Goal: Task Accomplishment & Management: Manage account settings

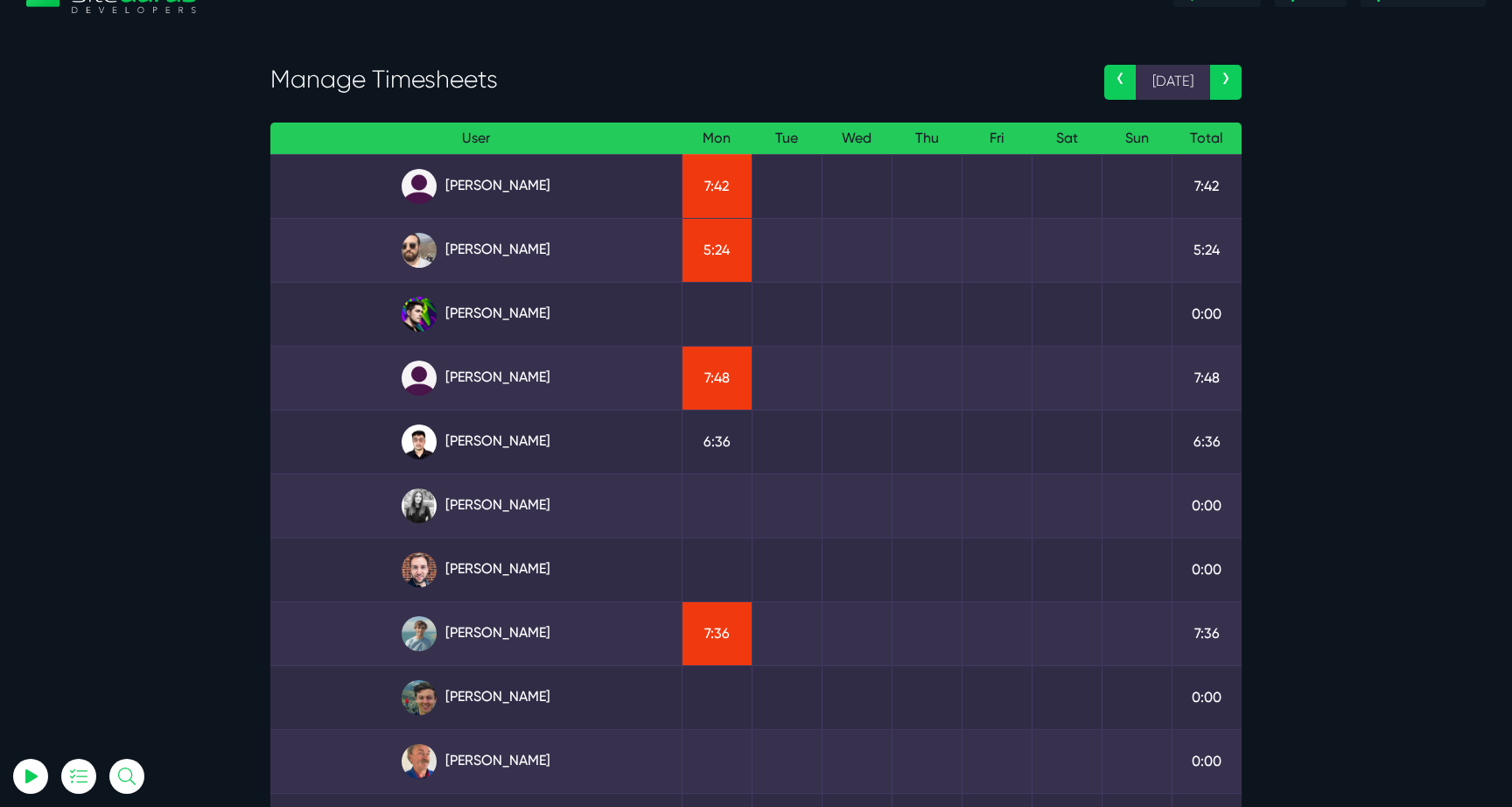
scroll to position [49, 0]
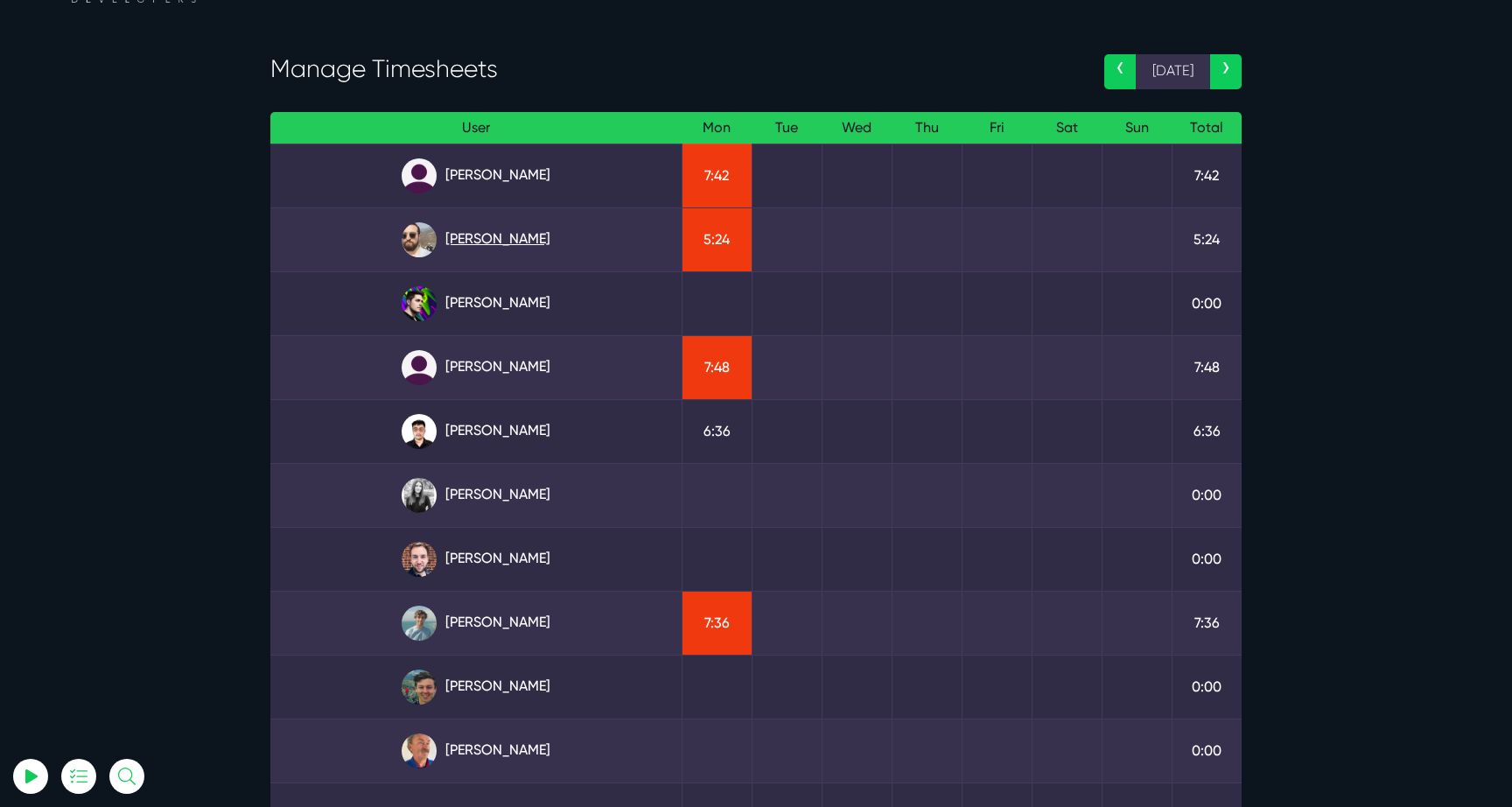
type input "luke@sitegurus.io"
click at [523, 224] on link "Gary Purbrick" at bounding box center [476, 239] width 383 height 35
click at [533, 350] on link "Julianne Estras" at bounding box center [476, 367] width 383 height 35
click at [532, 182] on link "Angel Dagondon" at bounding box center [476, 175] width 383 height 35
click at [452, 168] on link "Angel Dagondon" at bounding box center [476, 175] width 383 height 35
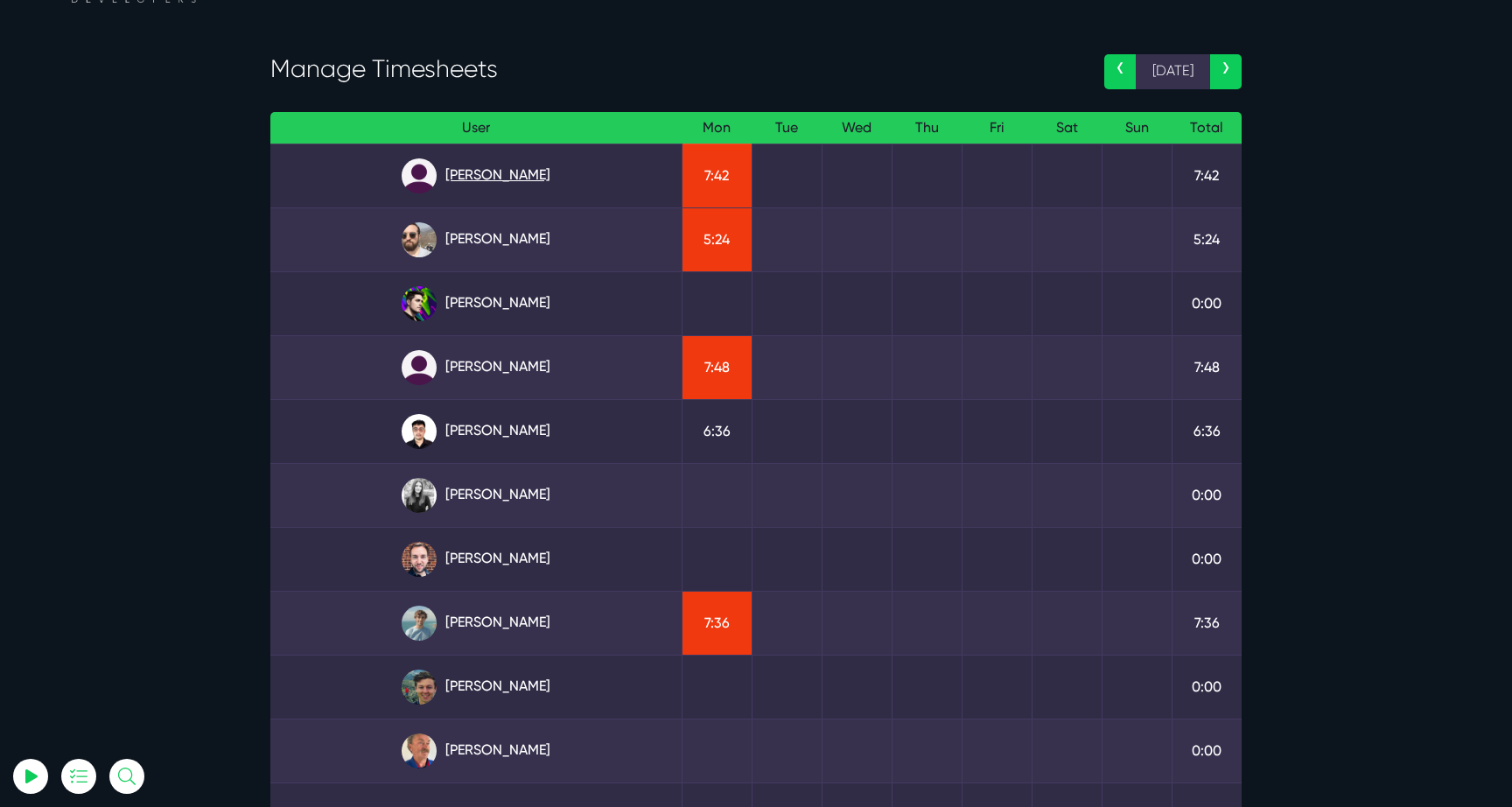
click at [474, 175] on link "Angel Dagondon" at bounding box center [476, 175] width 383 height 35
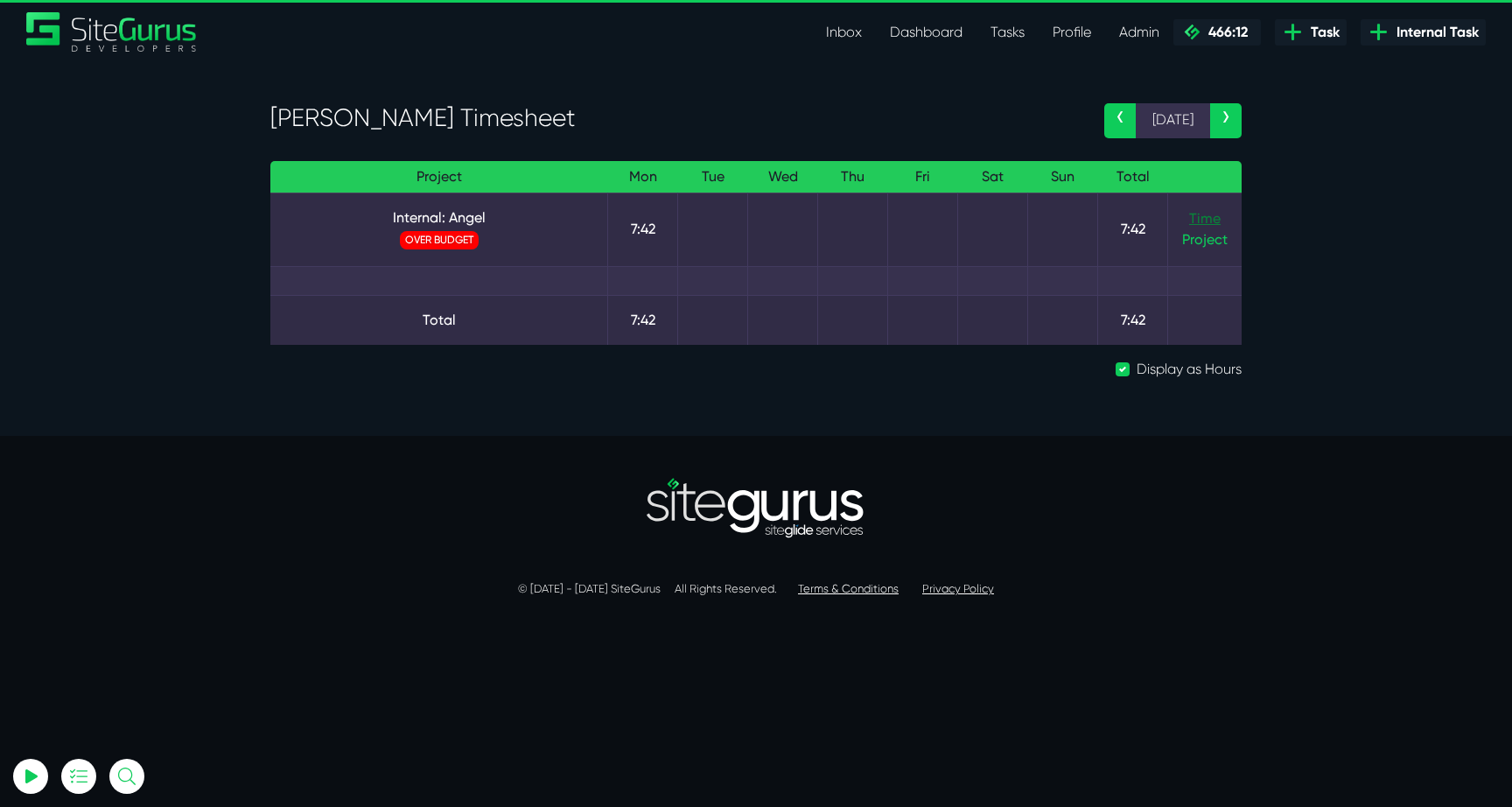
click at [1217, 220] on link "Time" at bounding box center [1205, 218] width 32 height 17
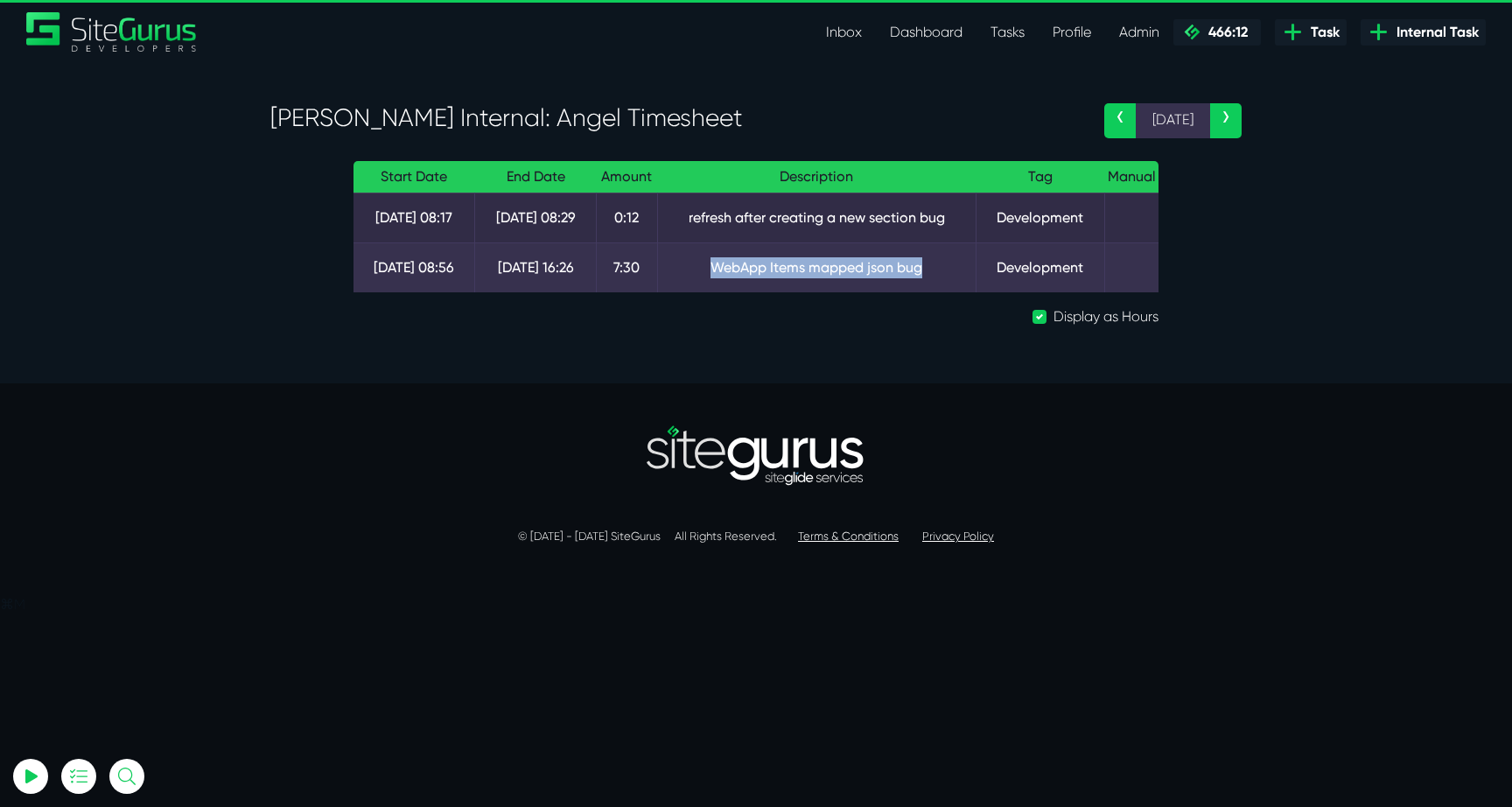
drag, startPoint x: 694, startPoint y: 271, endPoint x: 911, endPoint y: 271, distance: 217.0
click at [911, 271] on td "WebApp Items mapped json bug" at bounding box center [817, 267] width 318 height 50
drag, startPoint x: 693, startPoint y: 212, endPoint x: 919, endPoint y: 213, distance: 226.0
click at [919, 213] on td "refresh after creating a new section bug" at bounding box center [817, 217] width 318 height 50
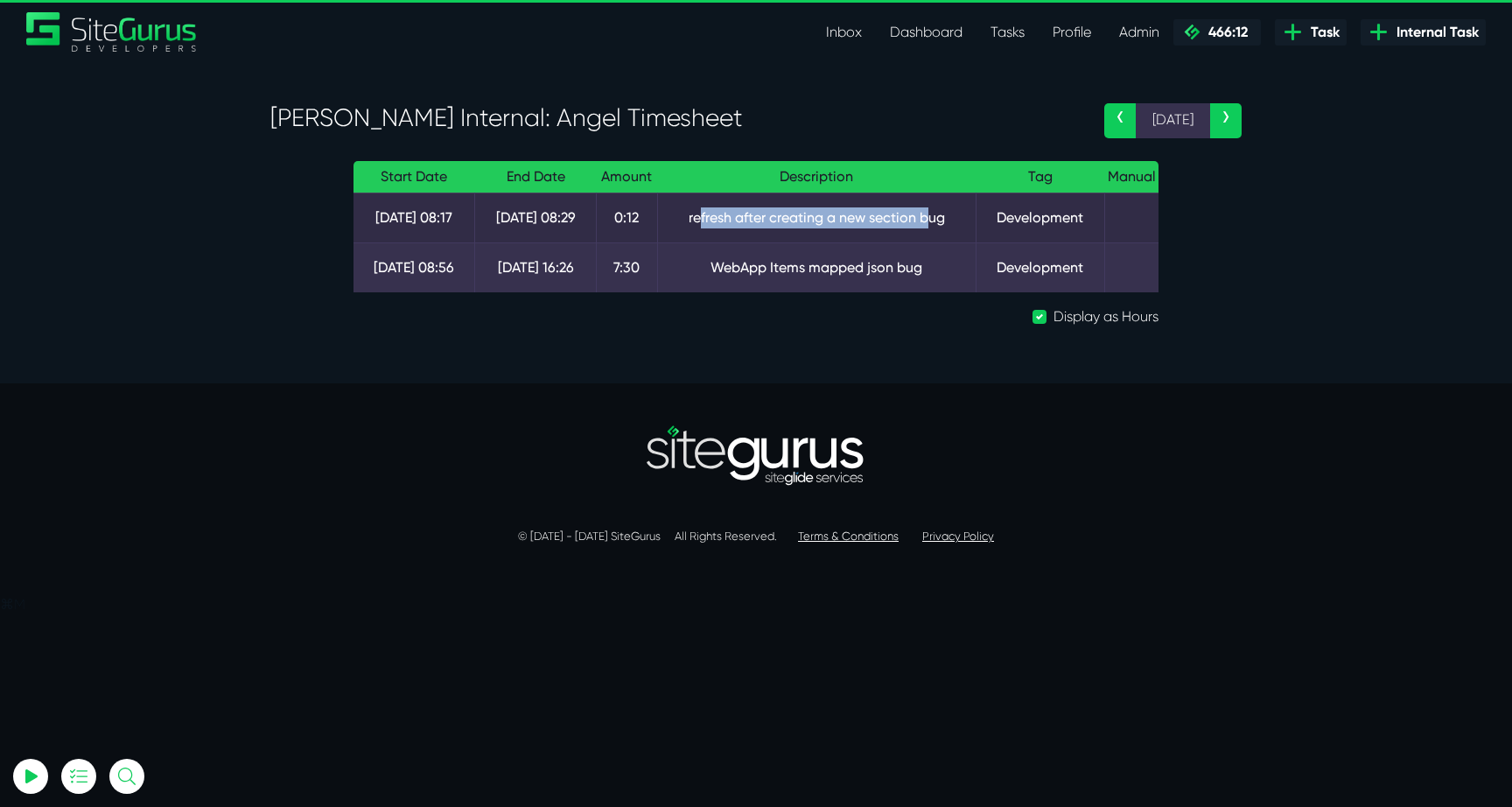
click at [919, 213] on td "refresh after creating a new section bug" at bounding box center [817, 217] width 318 height 50
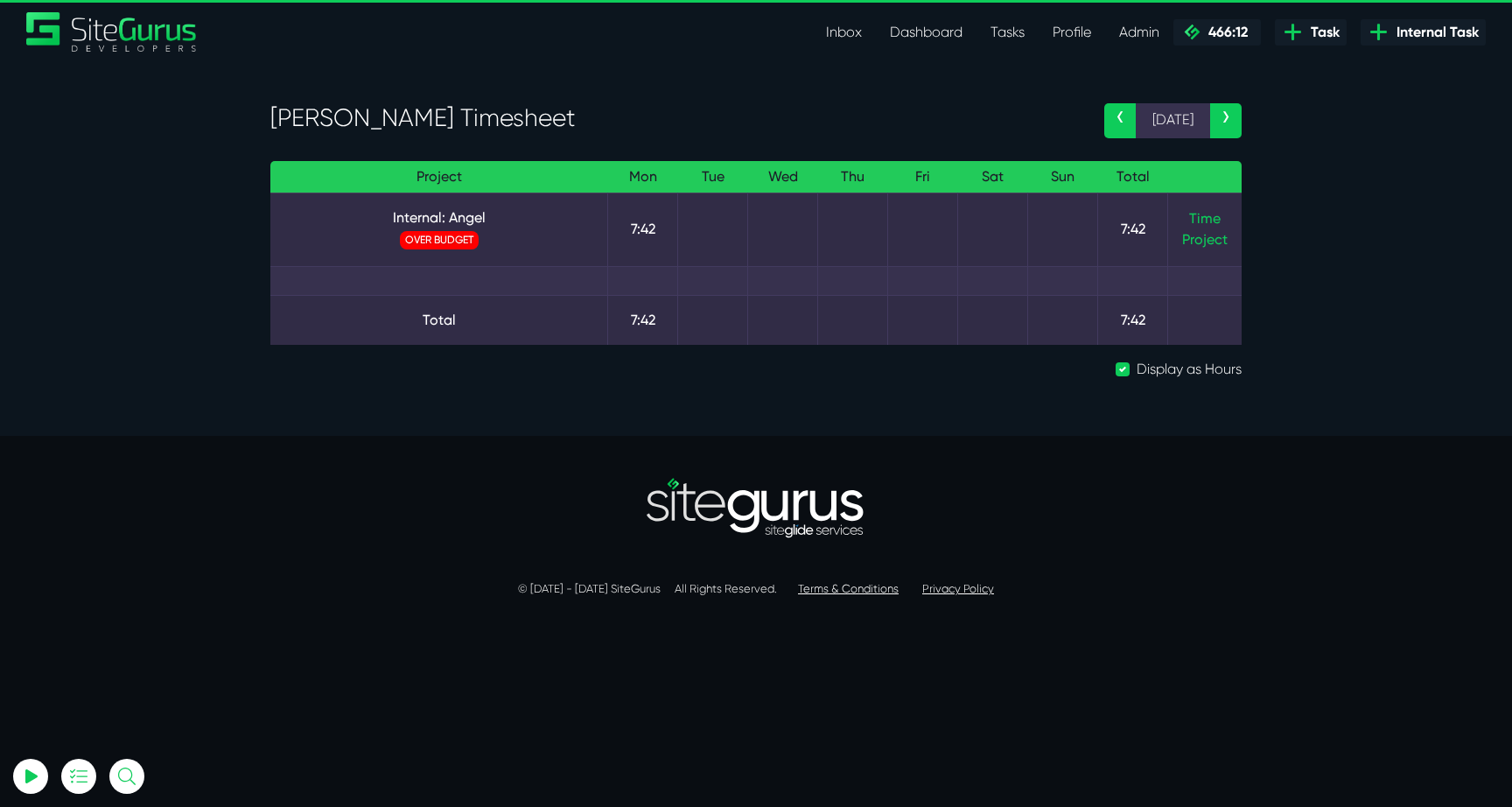
click at [444, 231] on span "OVER BUDGET" at bounding box center [438, 240] width 78 height 19
click at [446, 221] on link "Internal: Angel" at bounding box center [438, 217] width 308 height 21
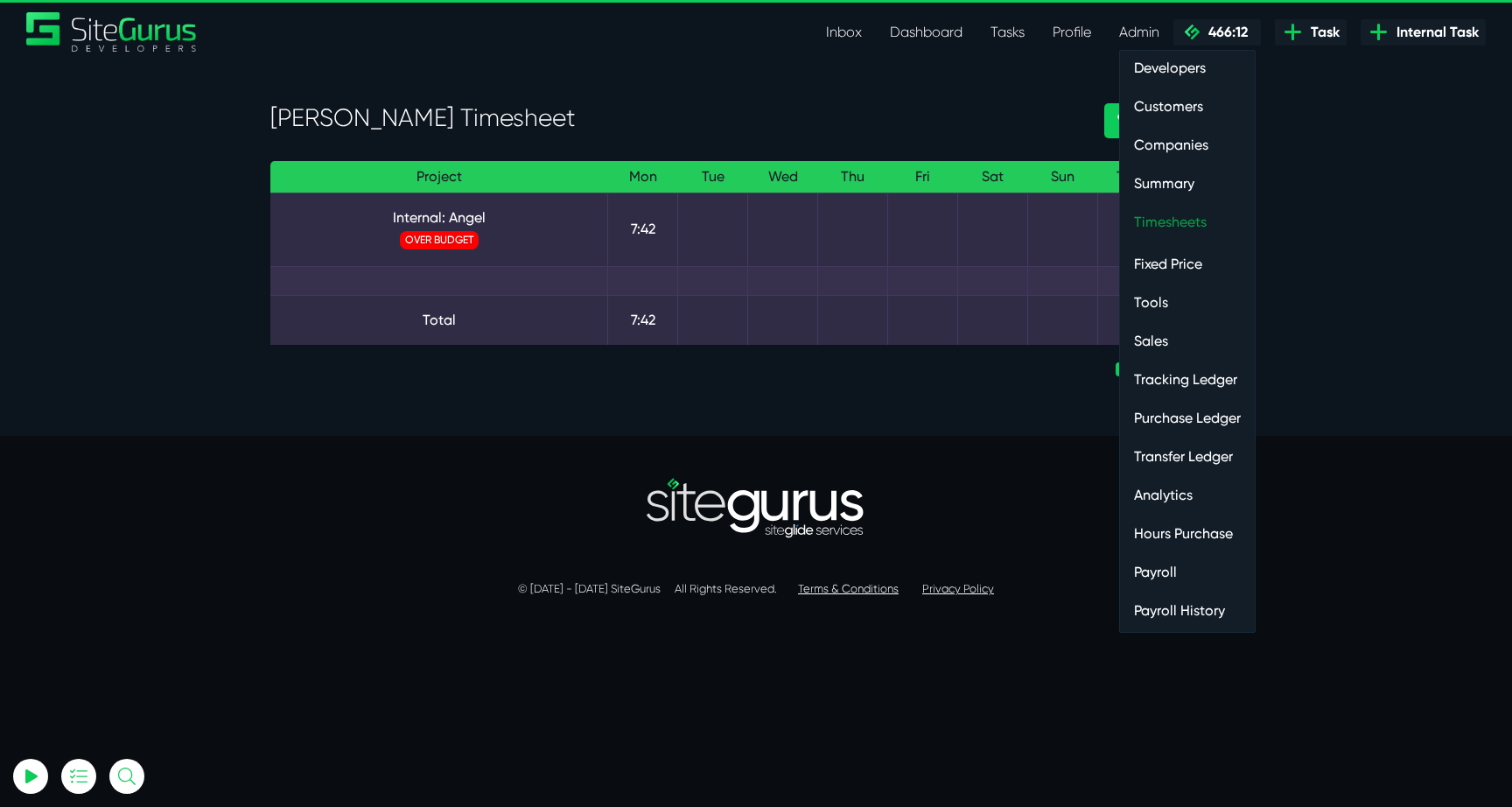
click at [1154, 215] on link "Timesheets" at bounding box center [1187, 221] width 135 height 35
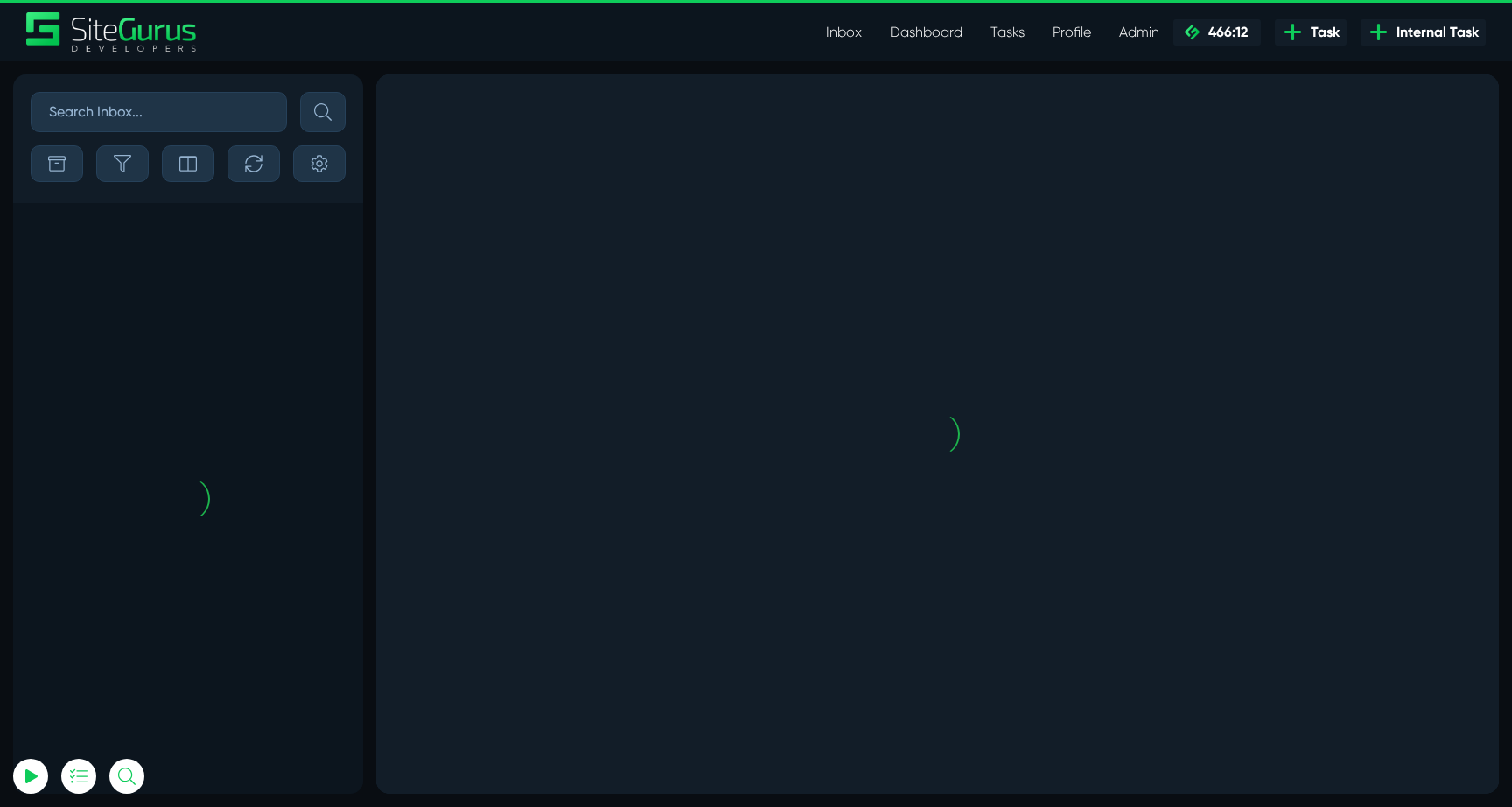
scroll to position [-4446, 0]
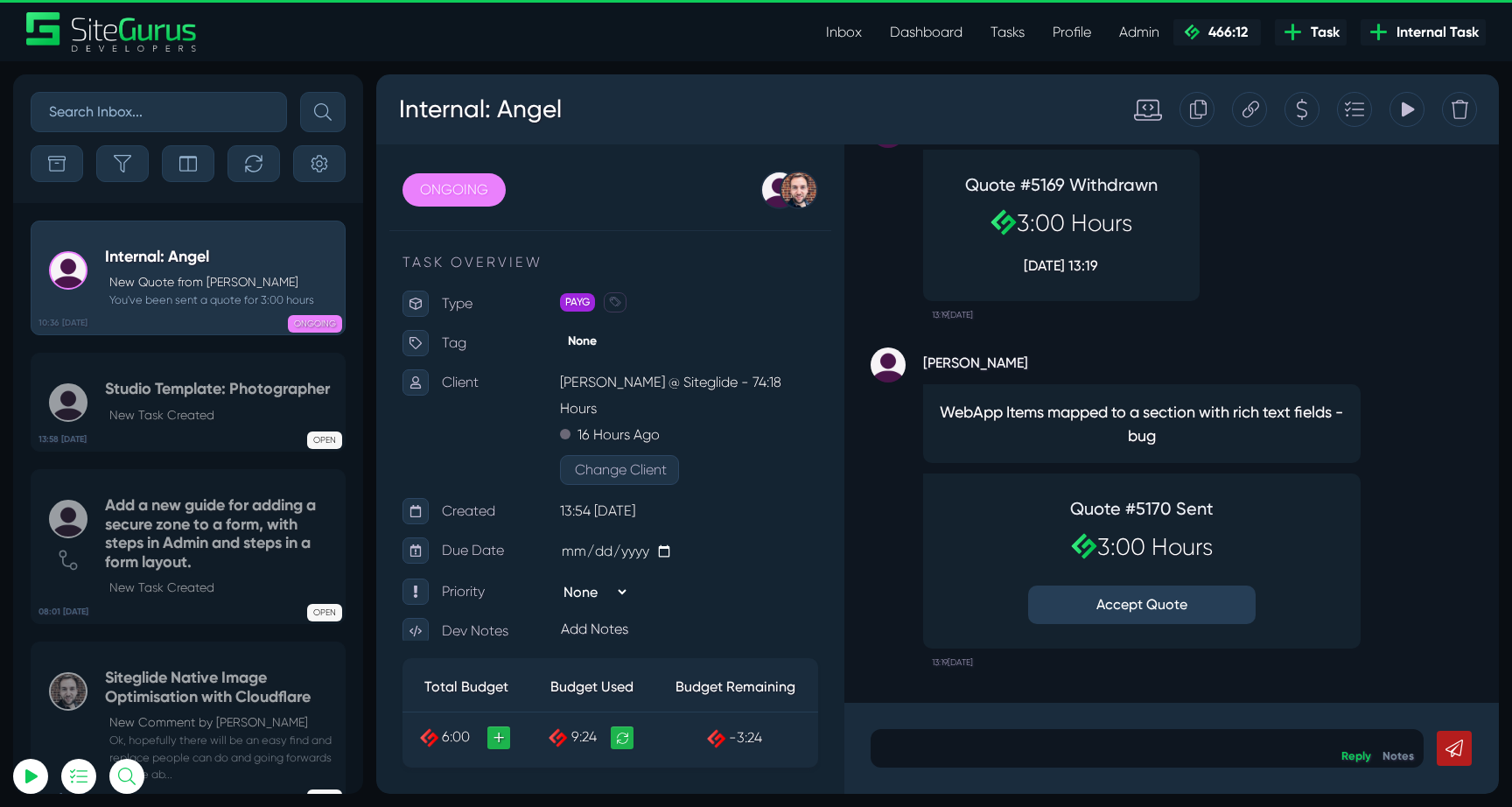
click at [1415, 108] on div "Tracking Totals Total 9.4" at bounding box center [1406, 109] width 35 height 35
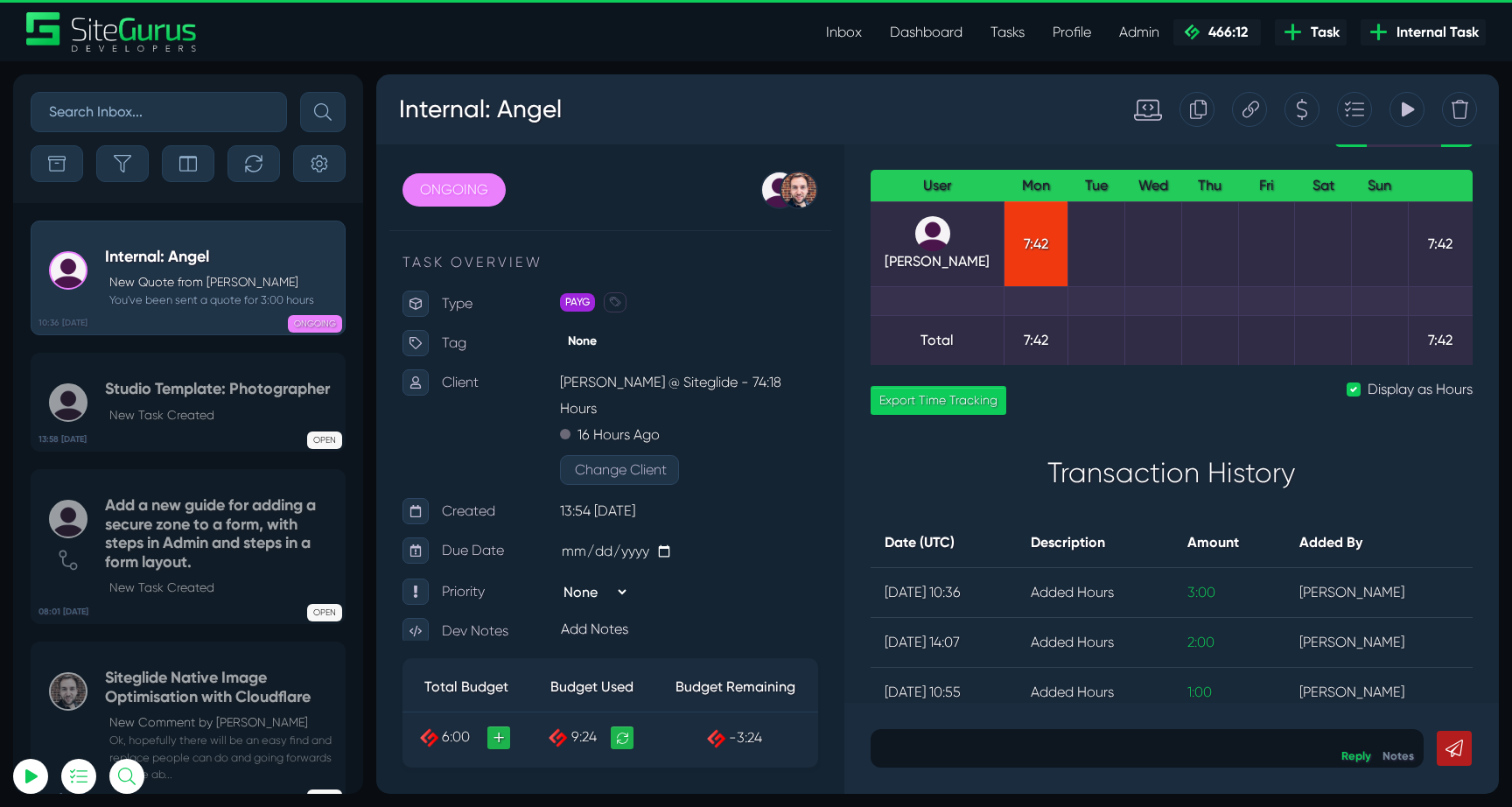
scroll to position [1011, 0]
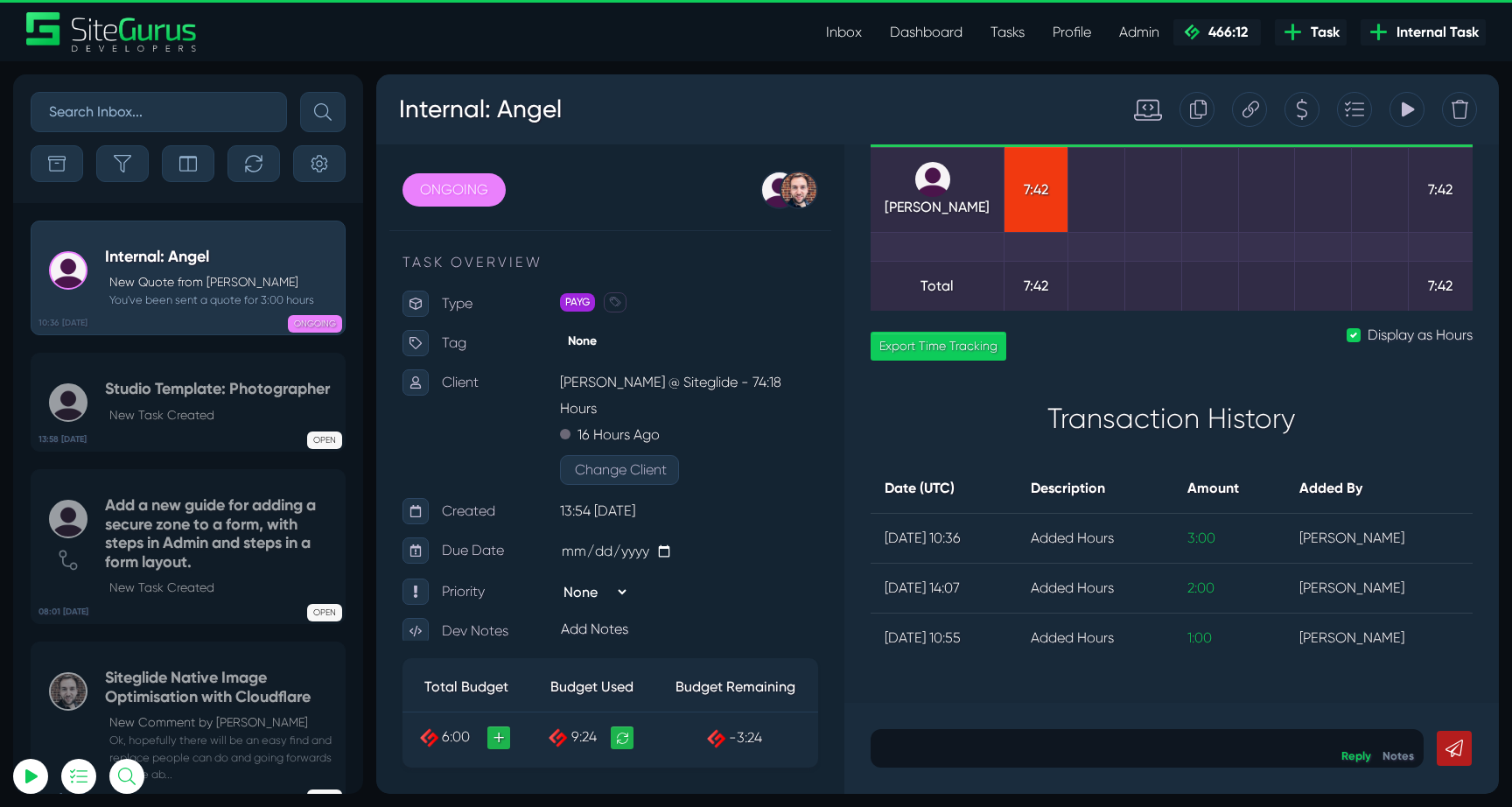
type input "luke@sitegurus.io"
click at [1405, 117] on icon at bounding box center [1407, 110] width 16 height 34
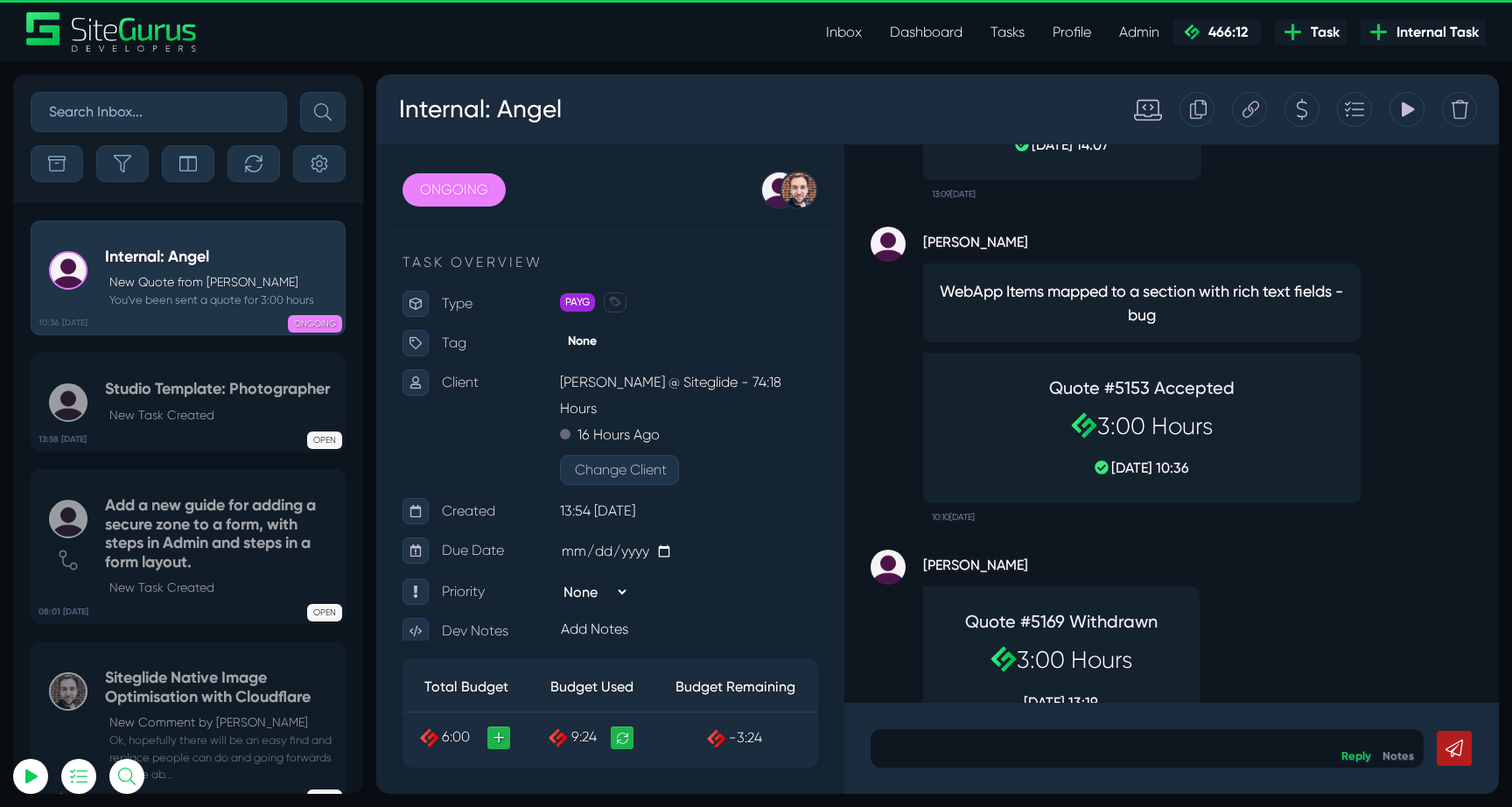
scroll to position [-426, 0]
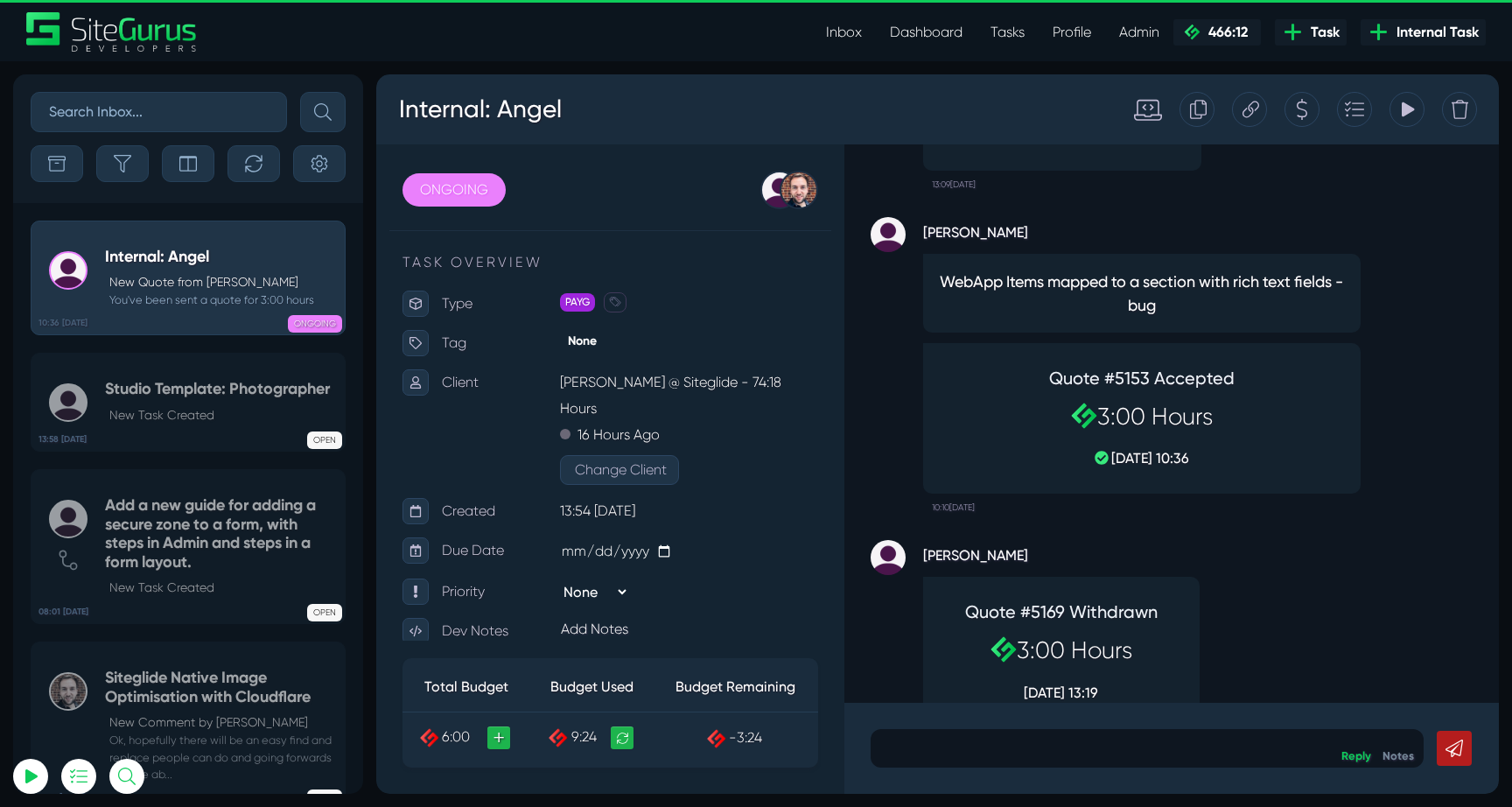
drag, startPoint x: 1105, startPoint y: 420, endPoint x: 1225, endPoint y: 420, distance: 120.0
click at [1225, 420] on h2 "3:00 Hours" at bounding box center [1141, 416] width 227 height 28
click at [1266, 432] on div "Quote #5153 Accepted 3:00 Hours 01 Sep, 10:36" at bounding box center [1141, 418] width 437 height 151
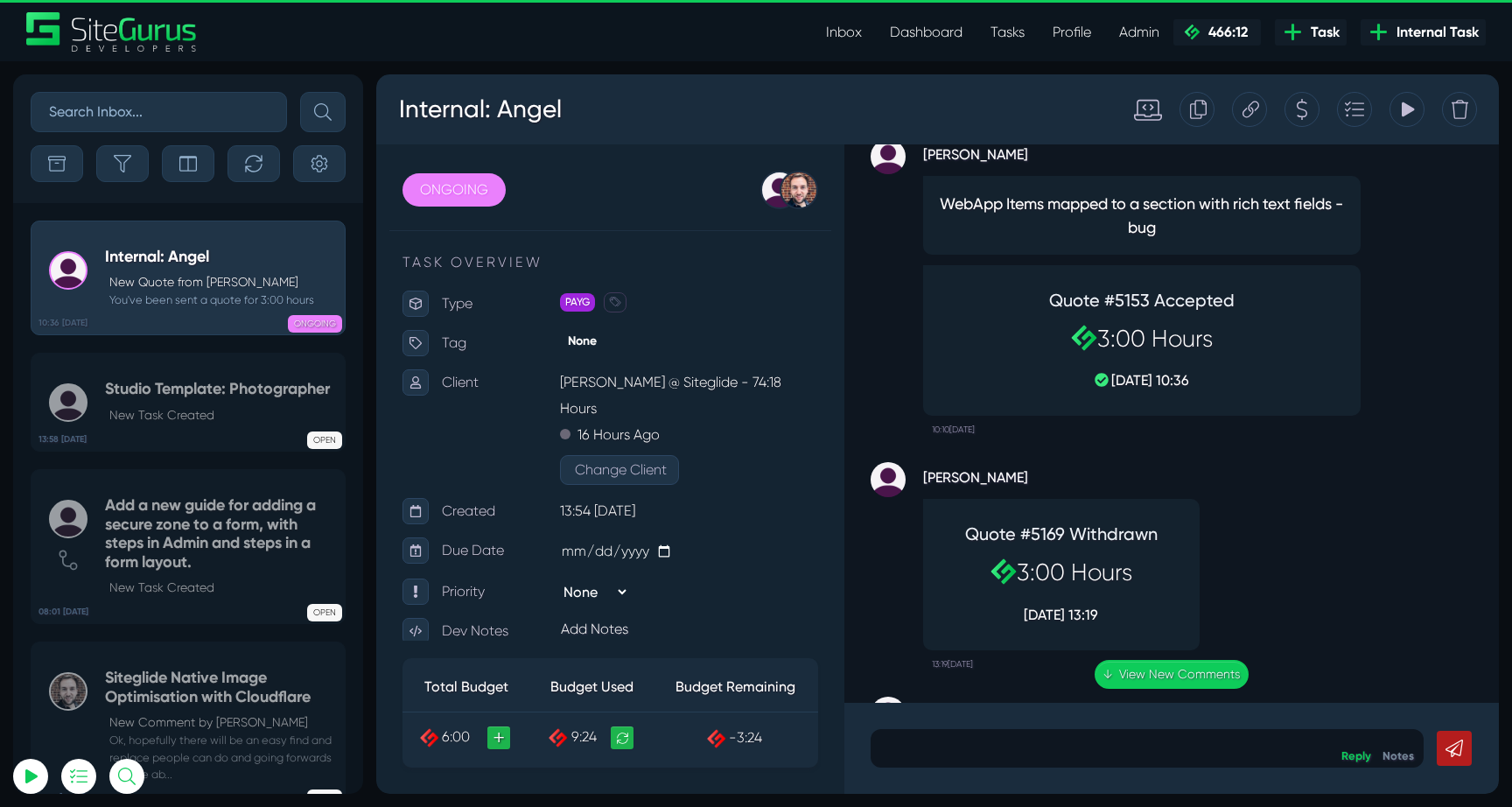
scroll to position [0, 0]
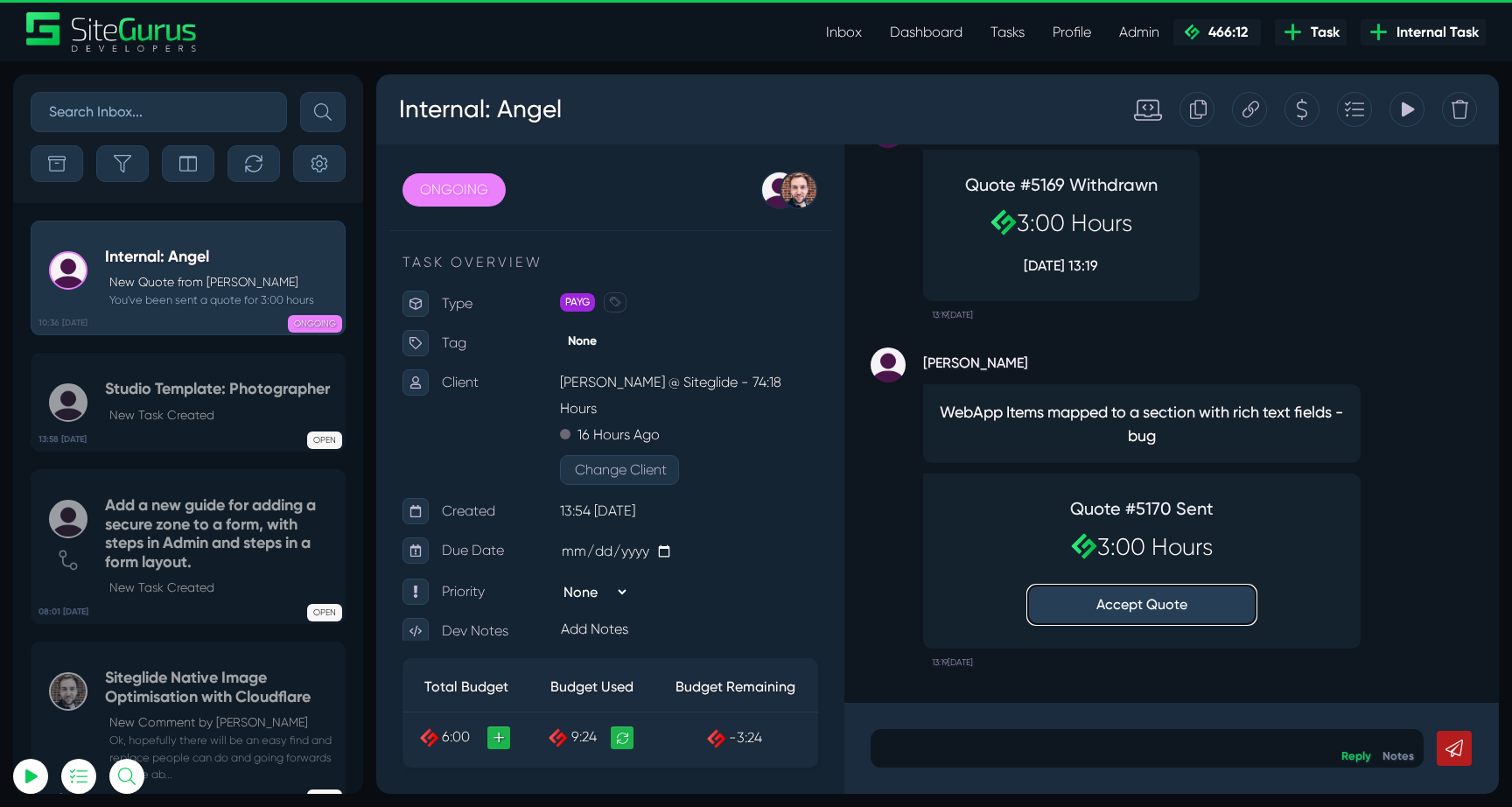
click at [1175, 604] on button "Accept Quote" at bounding box center [1141, 604] width 227 height 39
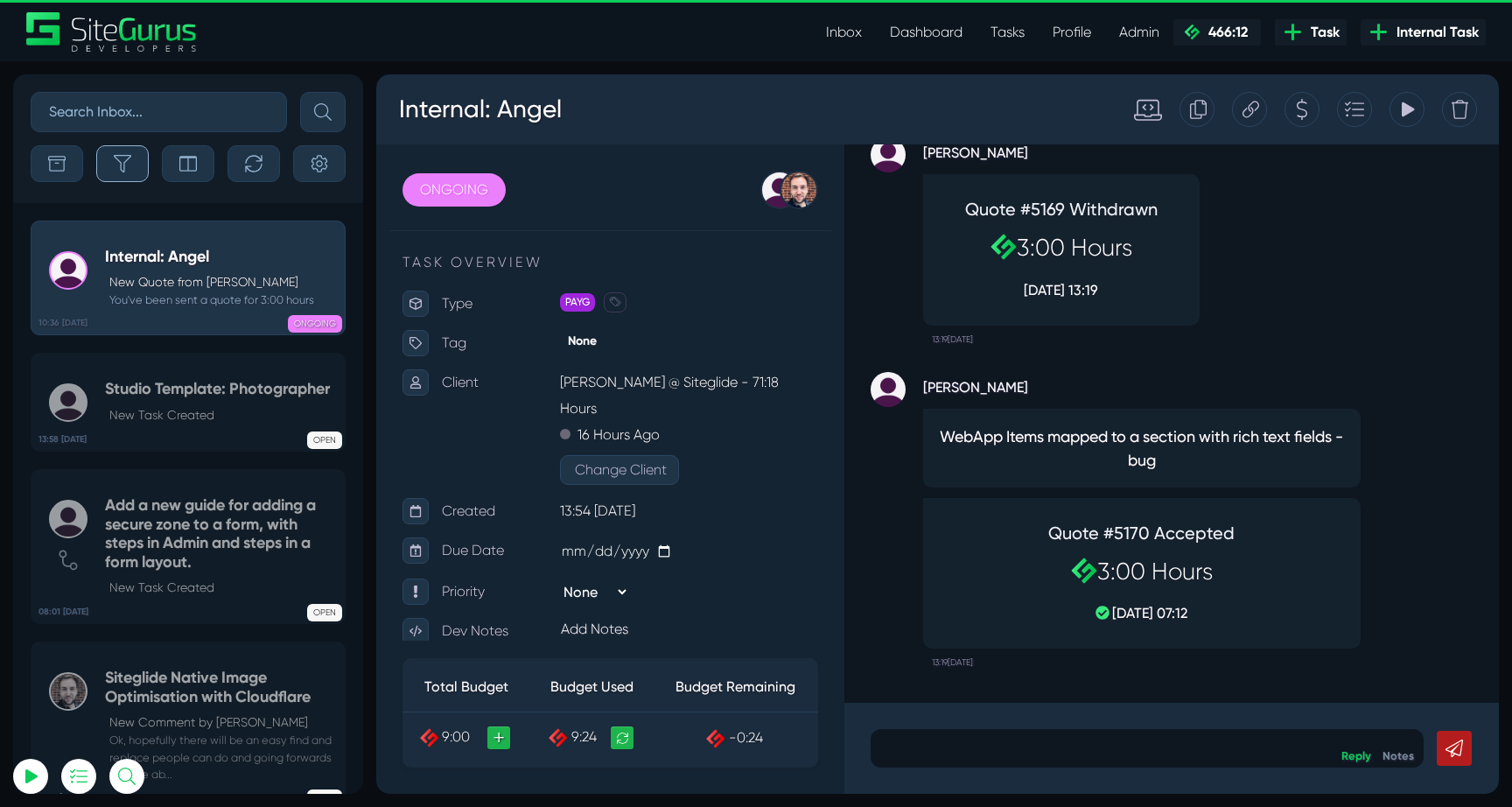
click at [132, 167] on button "button" at bounding box center [122, 163] width 53 height 37
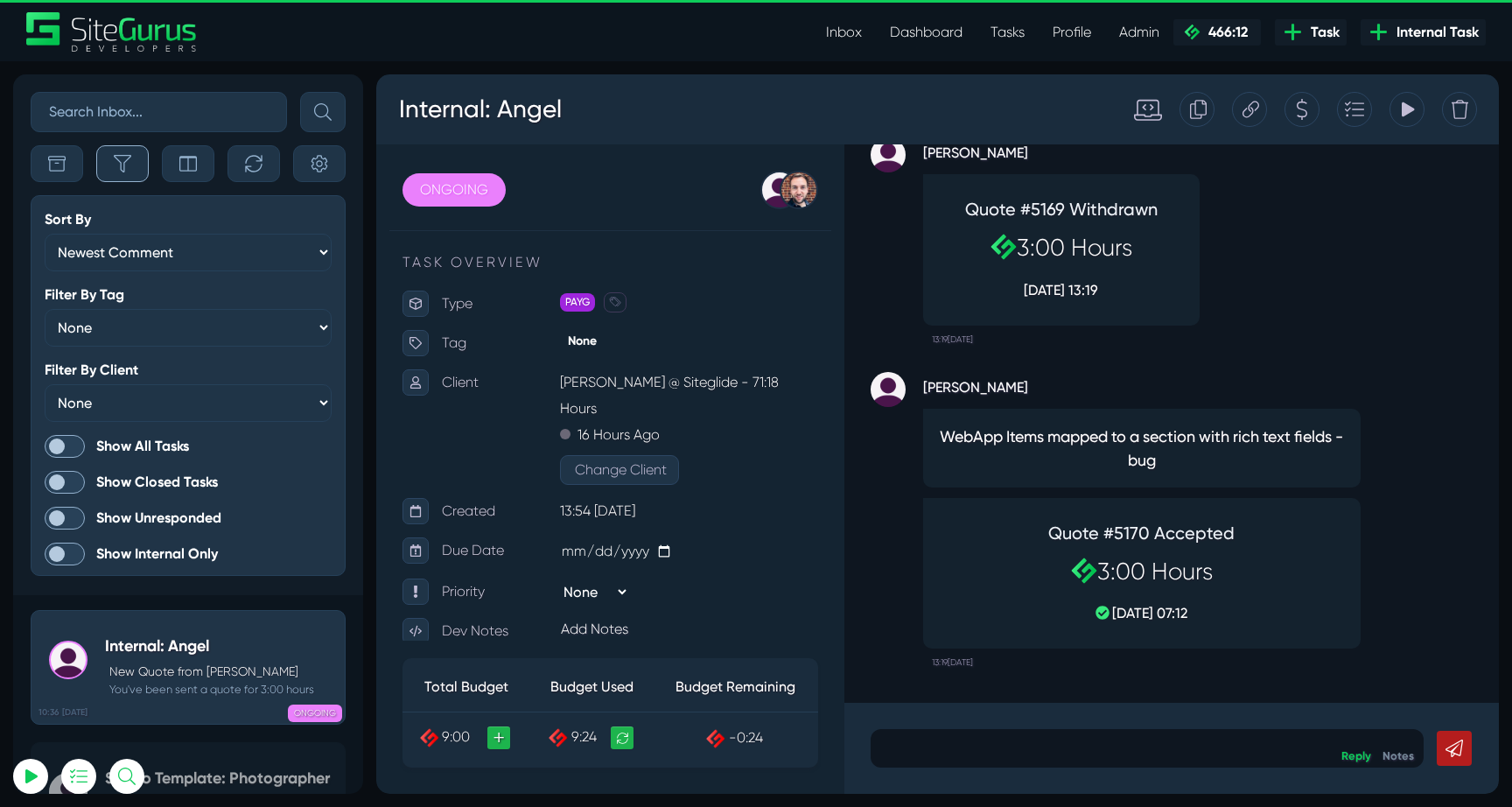
scroll to position [-4838, 0]
click at [74, 436] on span at bounding box center [64, 446] width 41 height 23
click at [0, 0] on input "Show All Tasks" at bounding box center [0, 0] width 0 height 0
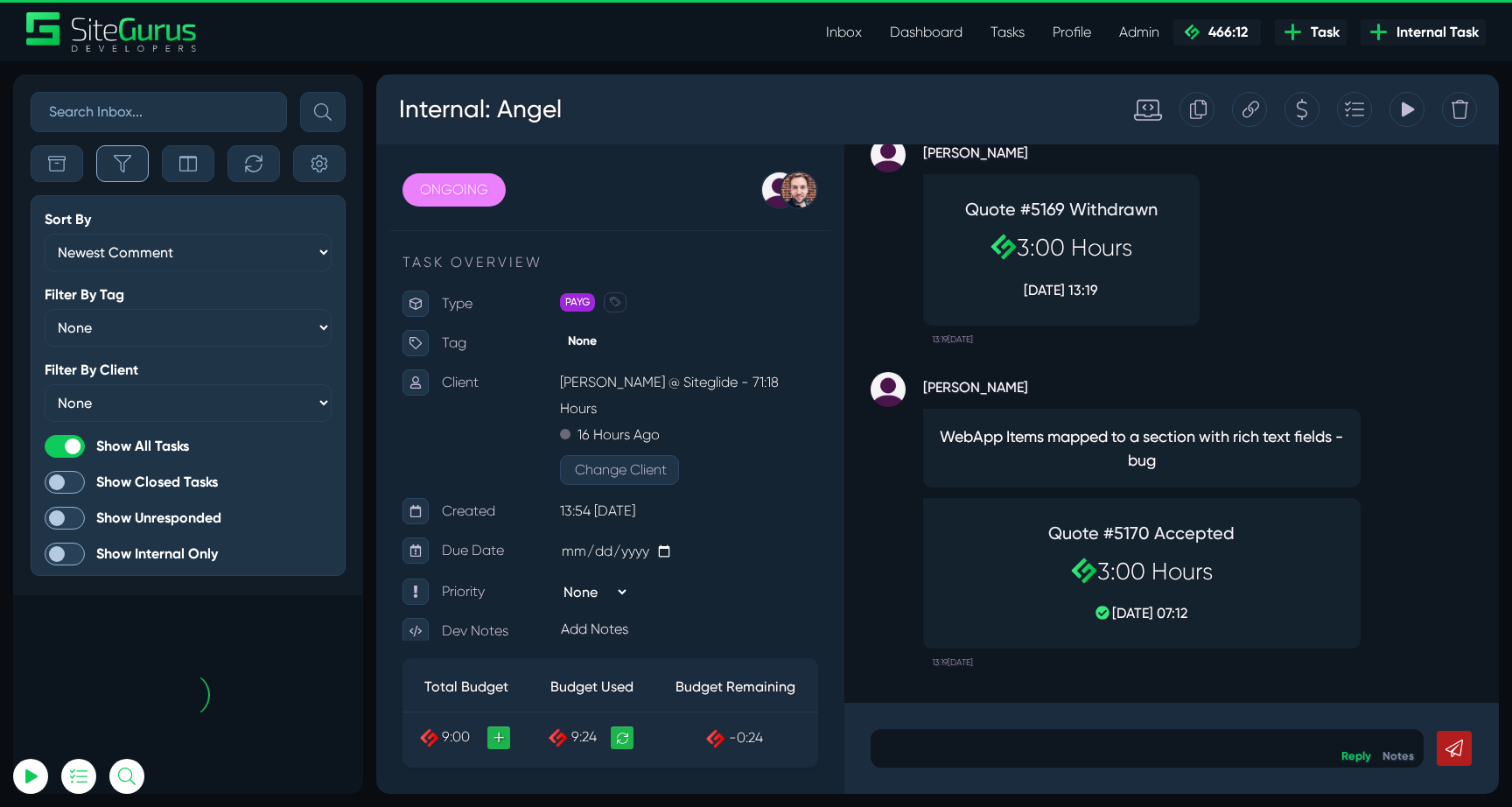
click at [130, 171] on icon "button" at bounding box center [123, 164] width 18 height 18
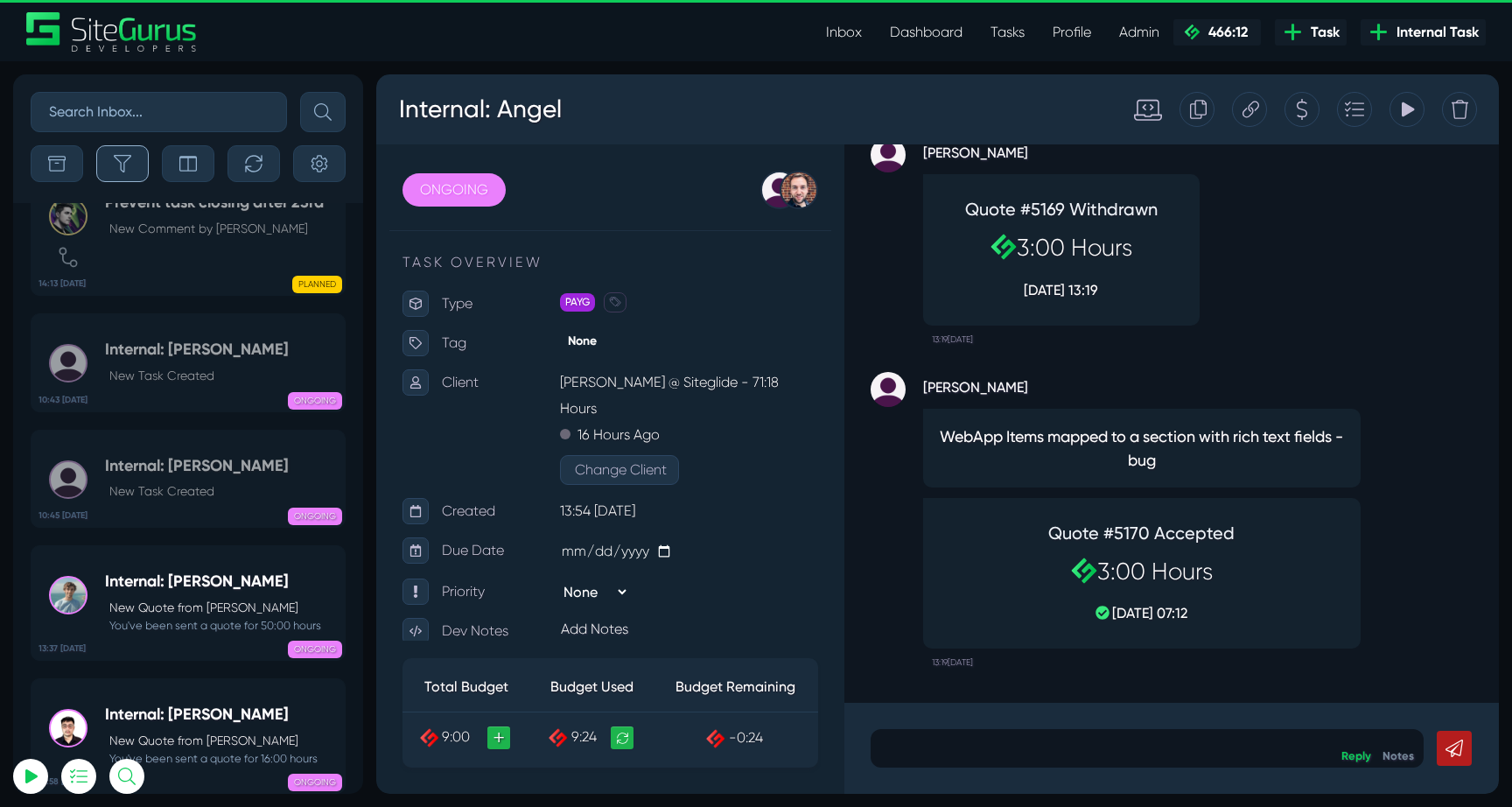
scroll to position [-70052, 0]
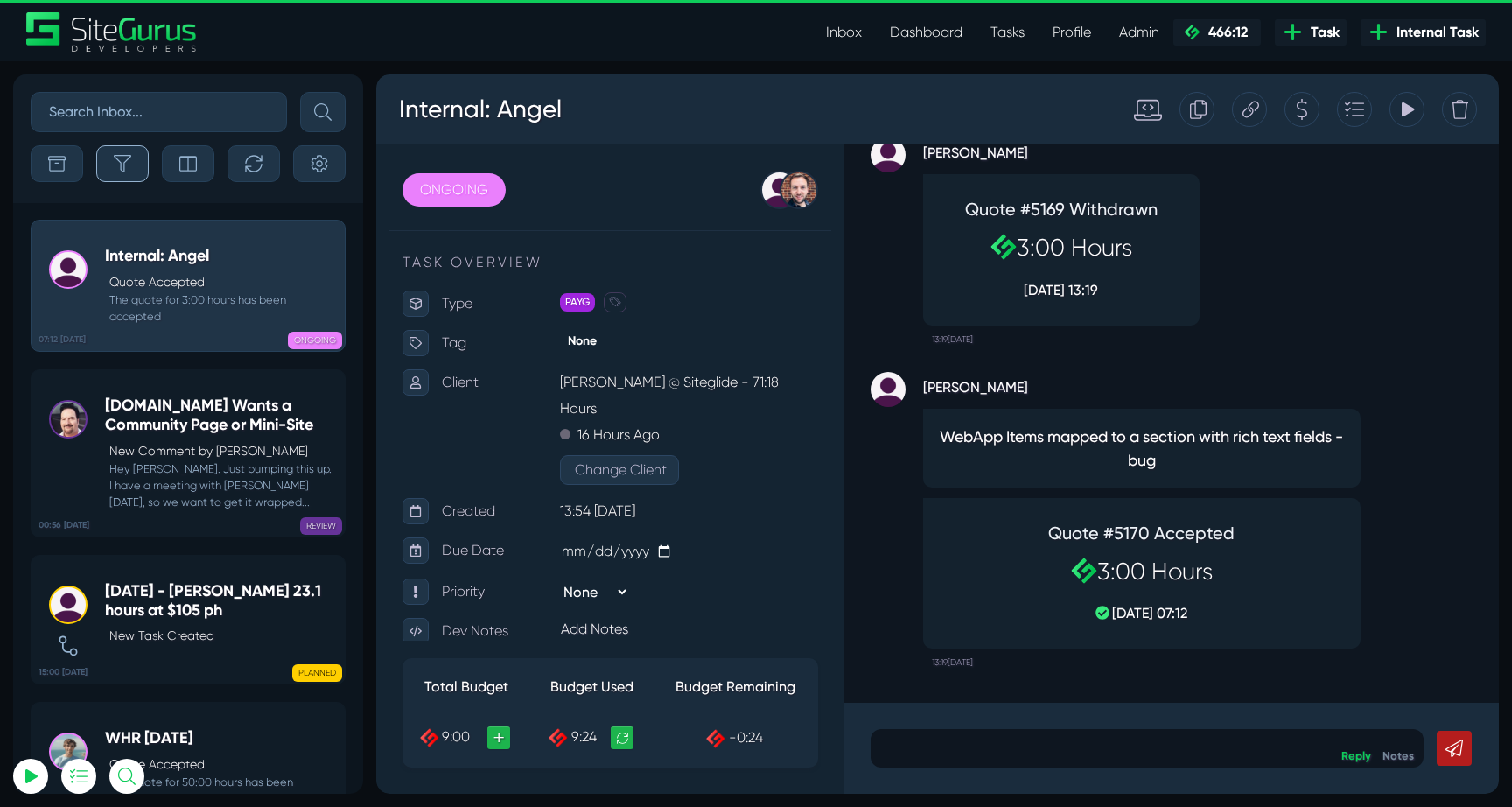
click at [129, 170] on icon "button" at bounding box center [123, 164] width 18 height 18
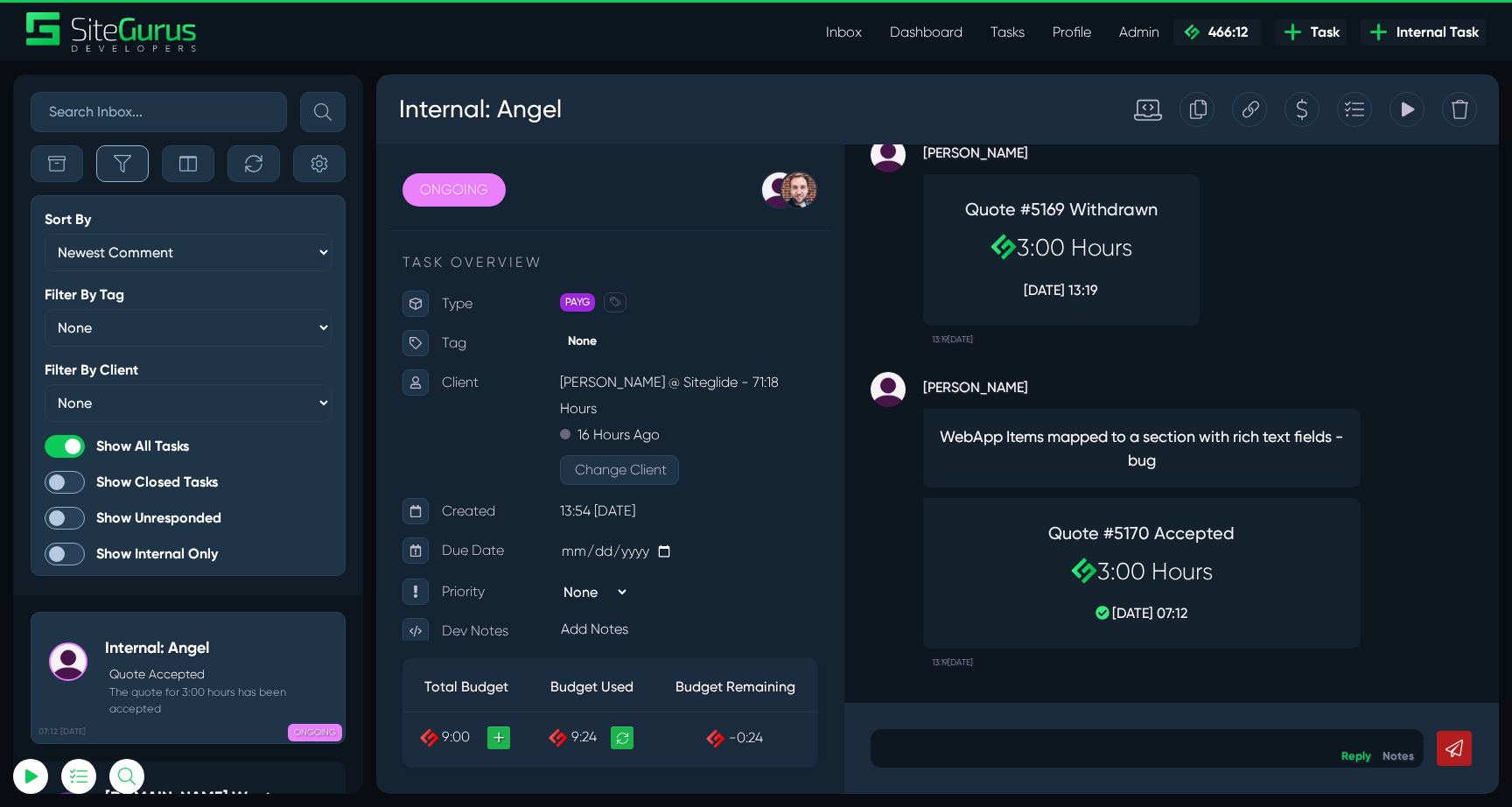
click at [129, 170] on icon "button" at bounding box center [123, 164] width 18 height 18
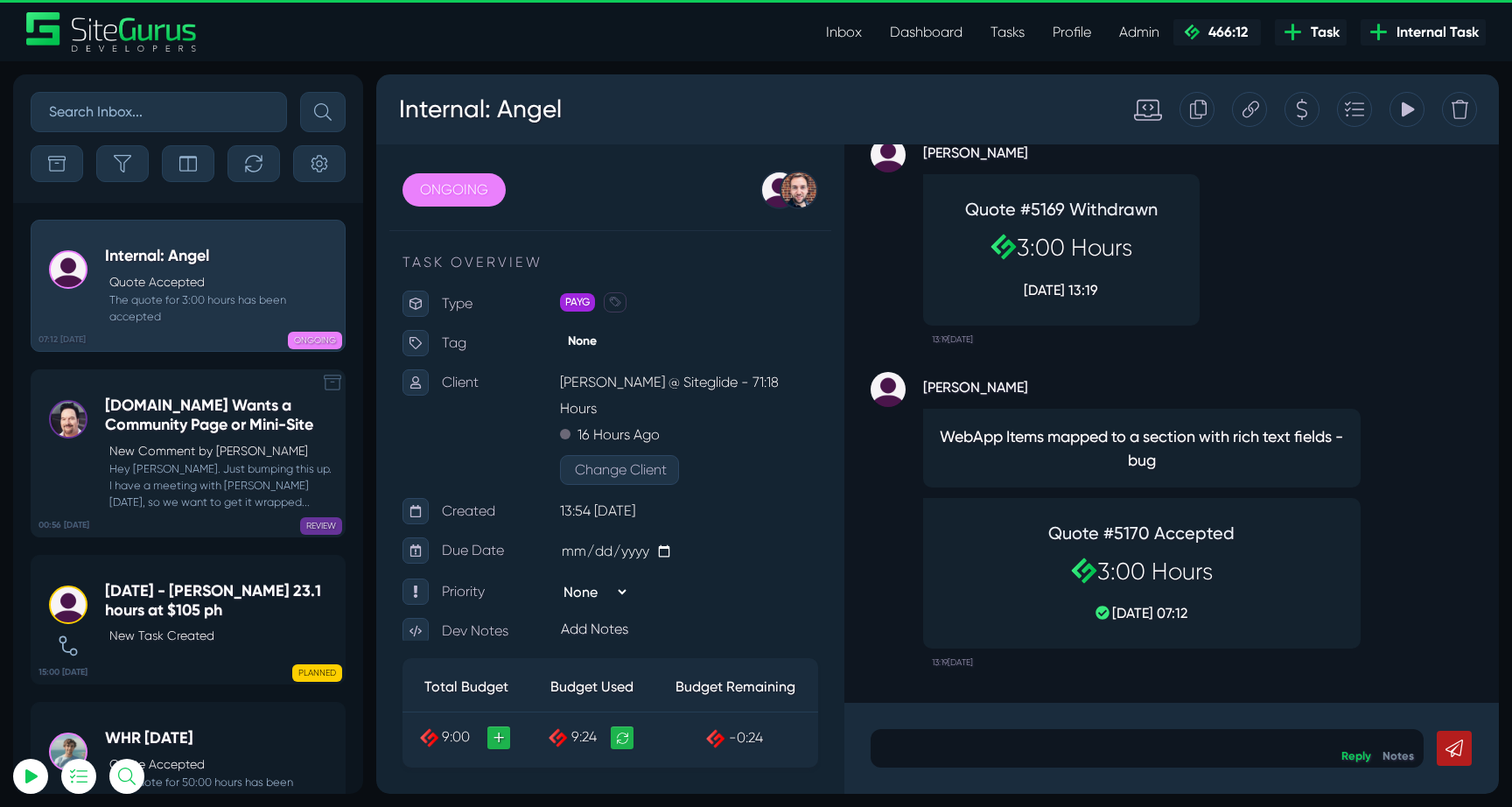
click at [172, 442] on p "New Comment by Michael Clawson" at bounding box center [222, 451] width 227 height 19
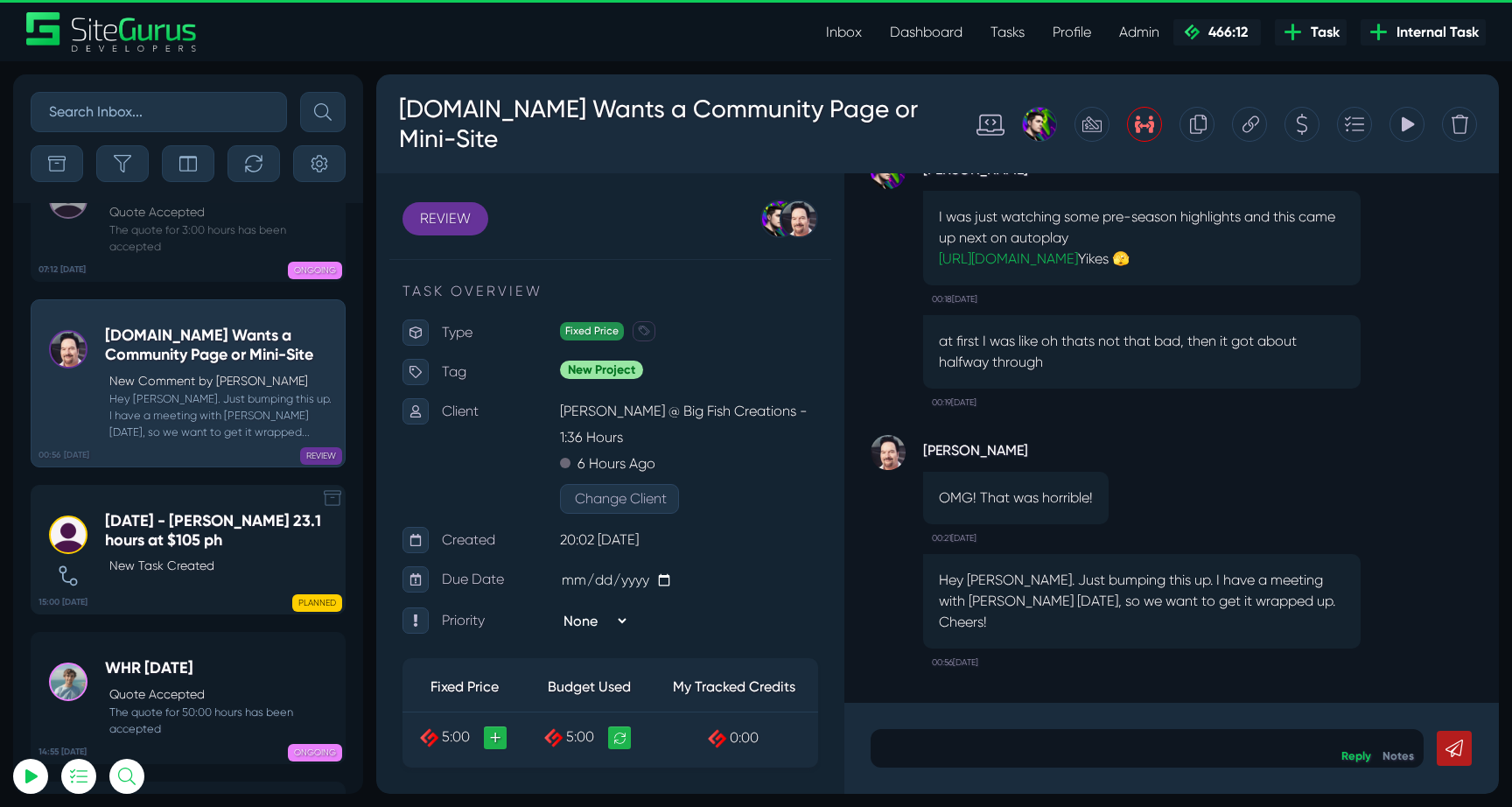
click at [174, 556] on p "New Task Created" at bounding box center [222, 565] width 227 height 19
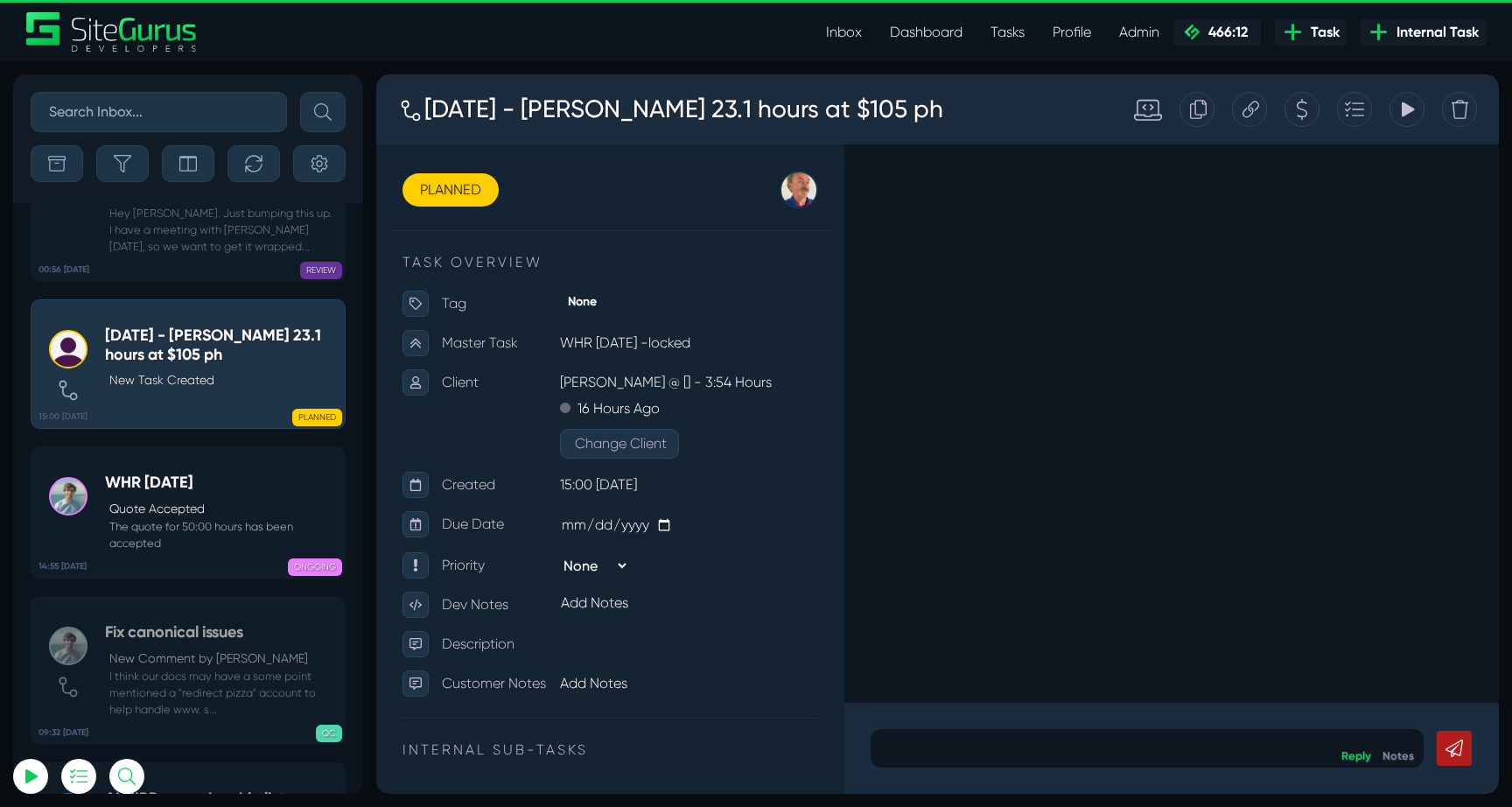
scroll to position [88, 0]
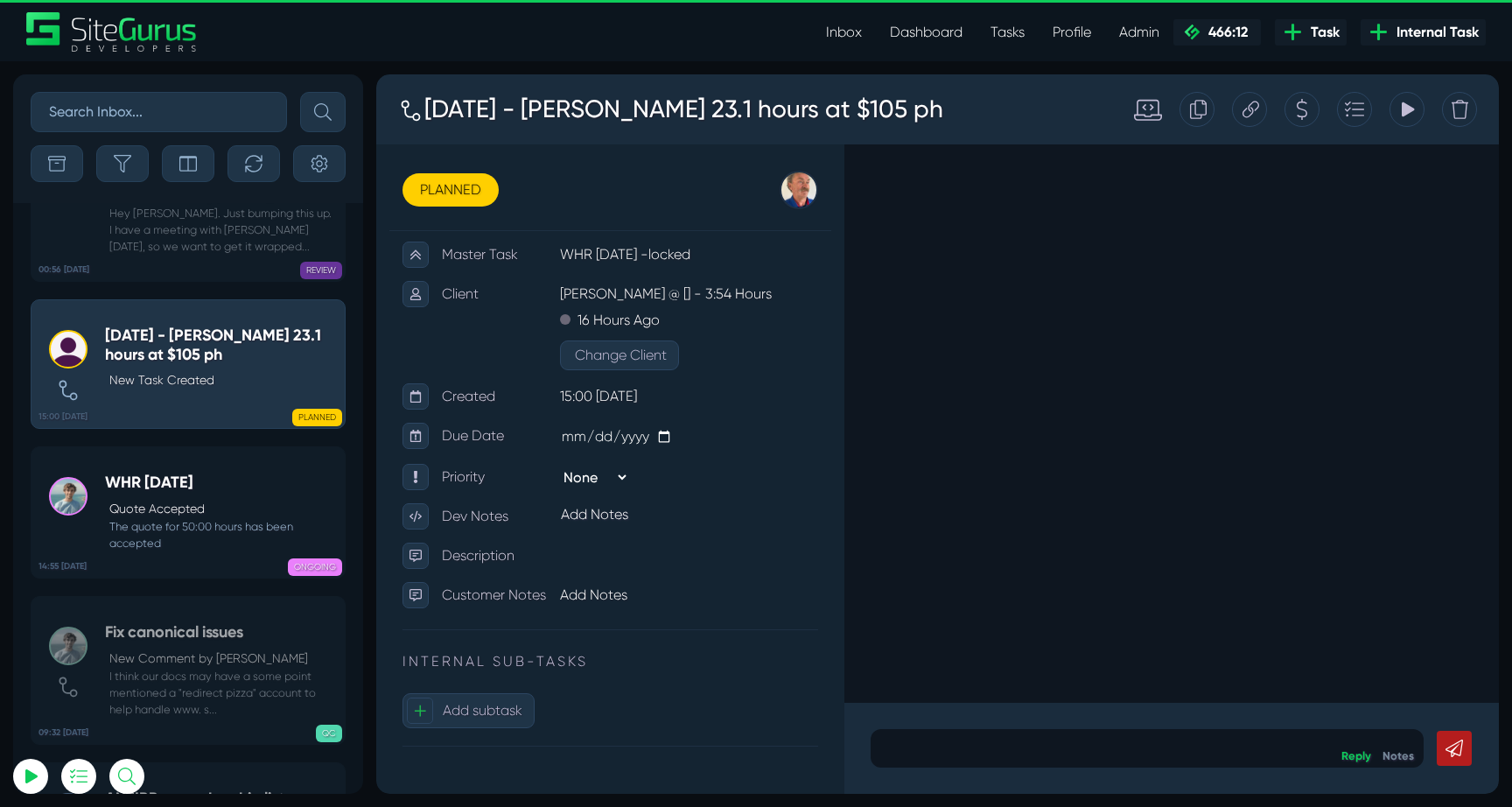
click at [1074, 740] on p at bounding box center [1146, 748] width 526 height 21
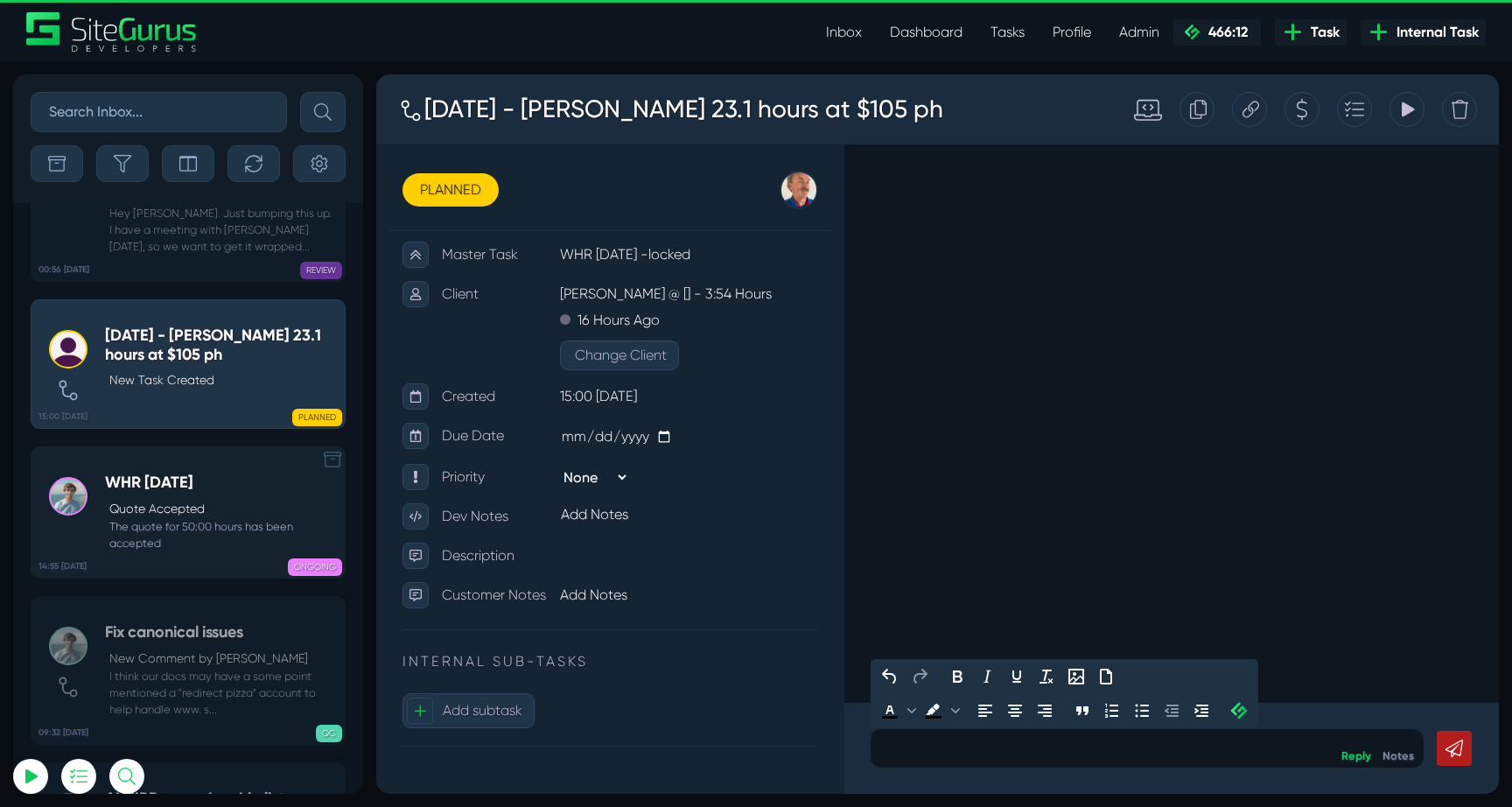
click at [204, 500] on p "Quote Accepted" at bounding box center [222, 509] width 227 height 19
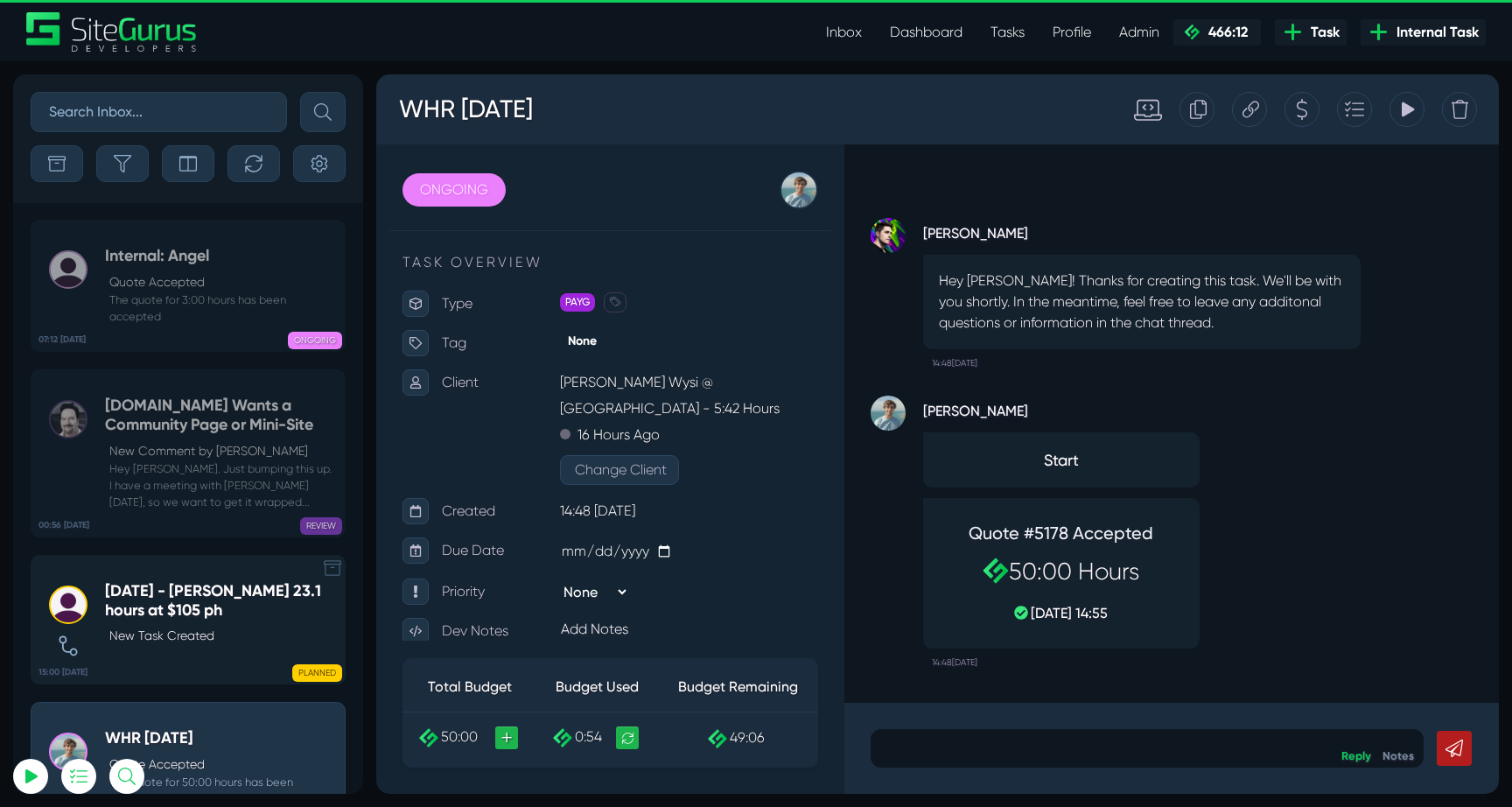
click at [212, 580] on link "15:00 01 Sep Aug 2025 - Bill WHR 23.1 hours at $105 ph New Task Created PLANNED" at bounding box center [188, 619] width 315 height 130
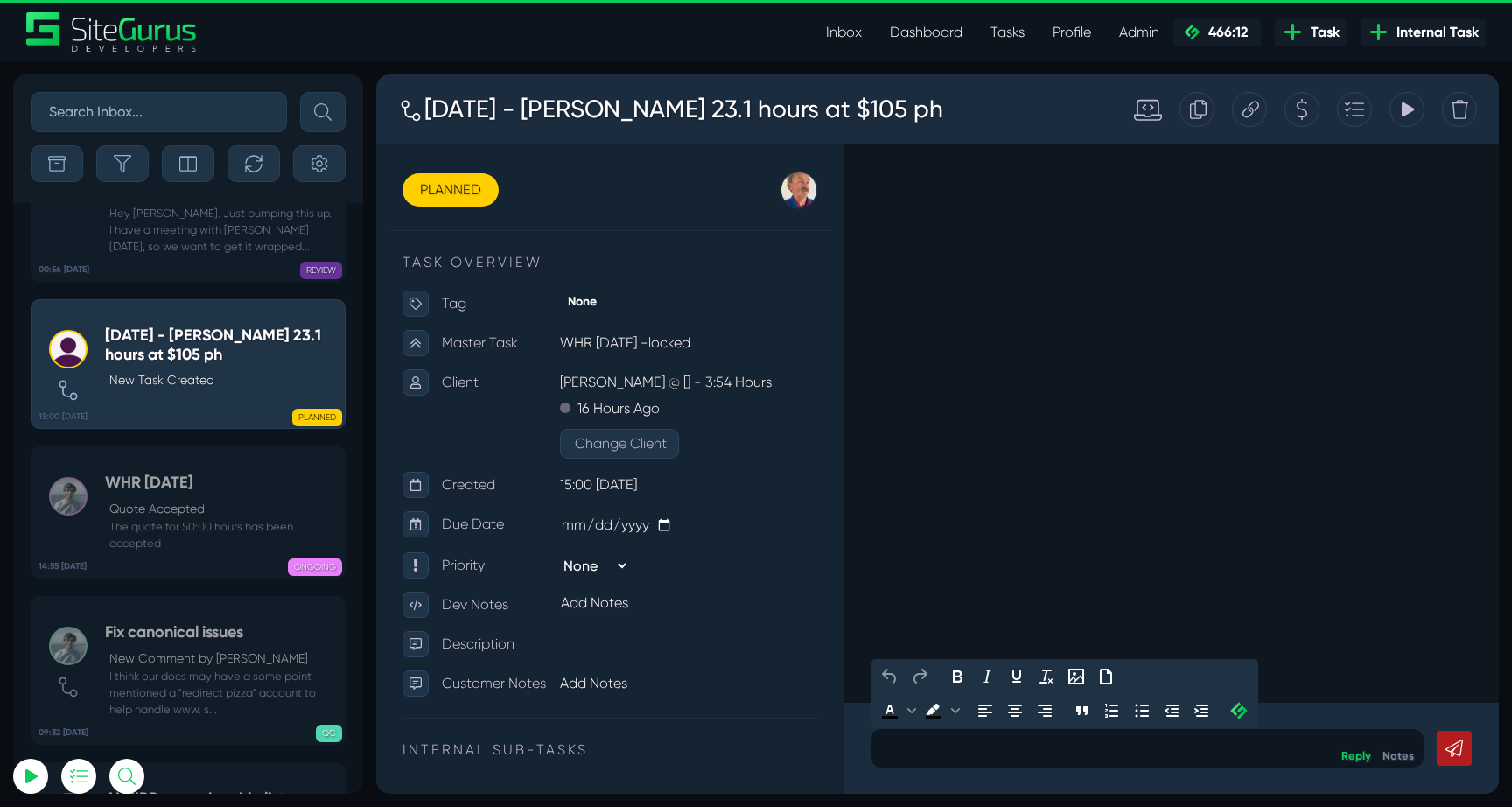
click at [1215, 755] on p at bounding box center [1146, 748] width 526 height 21
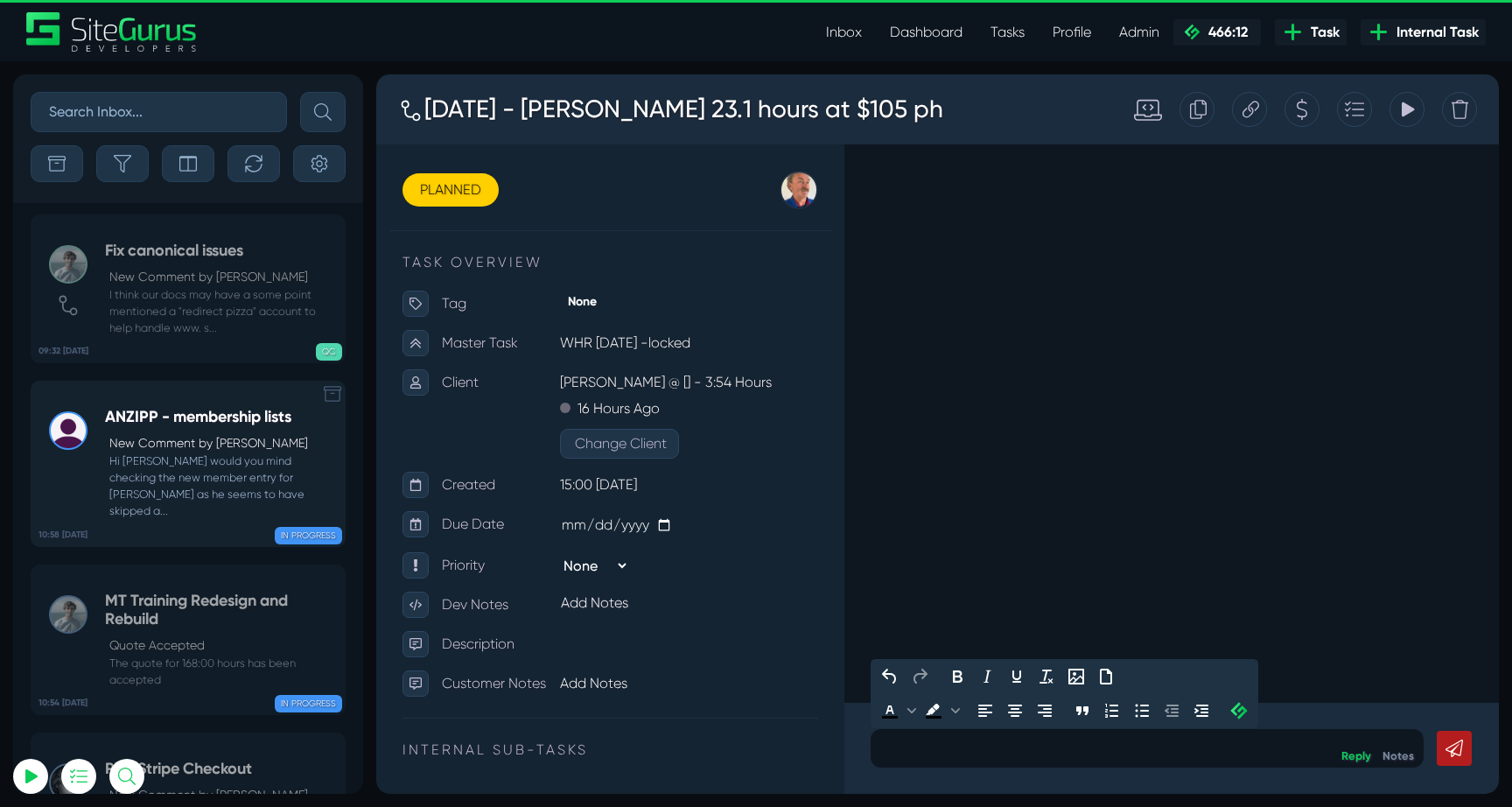
click at [207, 452] on small "Hi Josh would you mind checking the new member entry for Josh Meier as he seems…" at bounding box center [220, 486] width 231 height 67
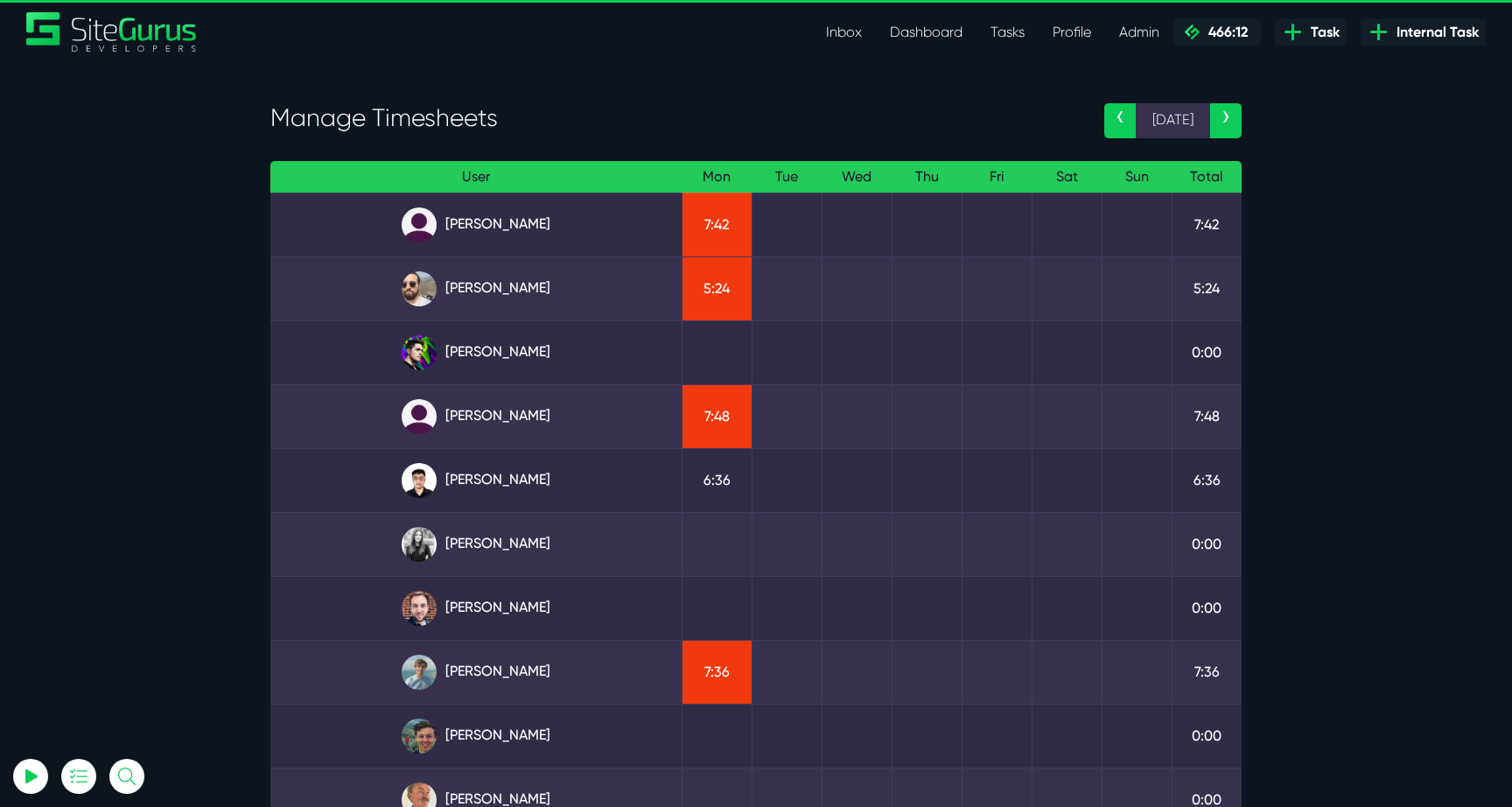
click at [1129, 106] on link "‹" at bounding box center [1120, 120] width 32 height 35
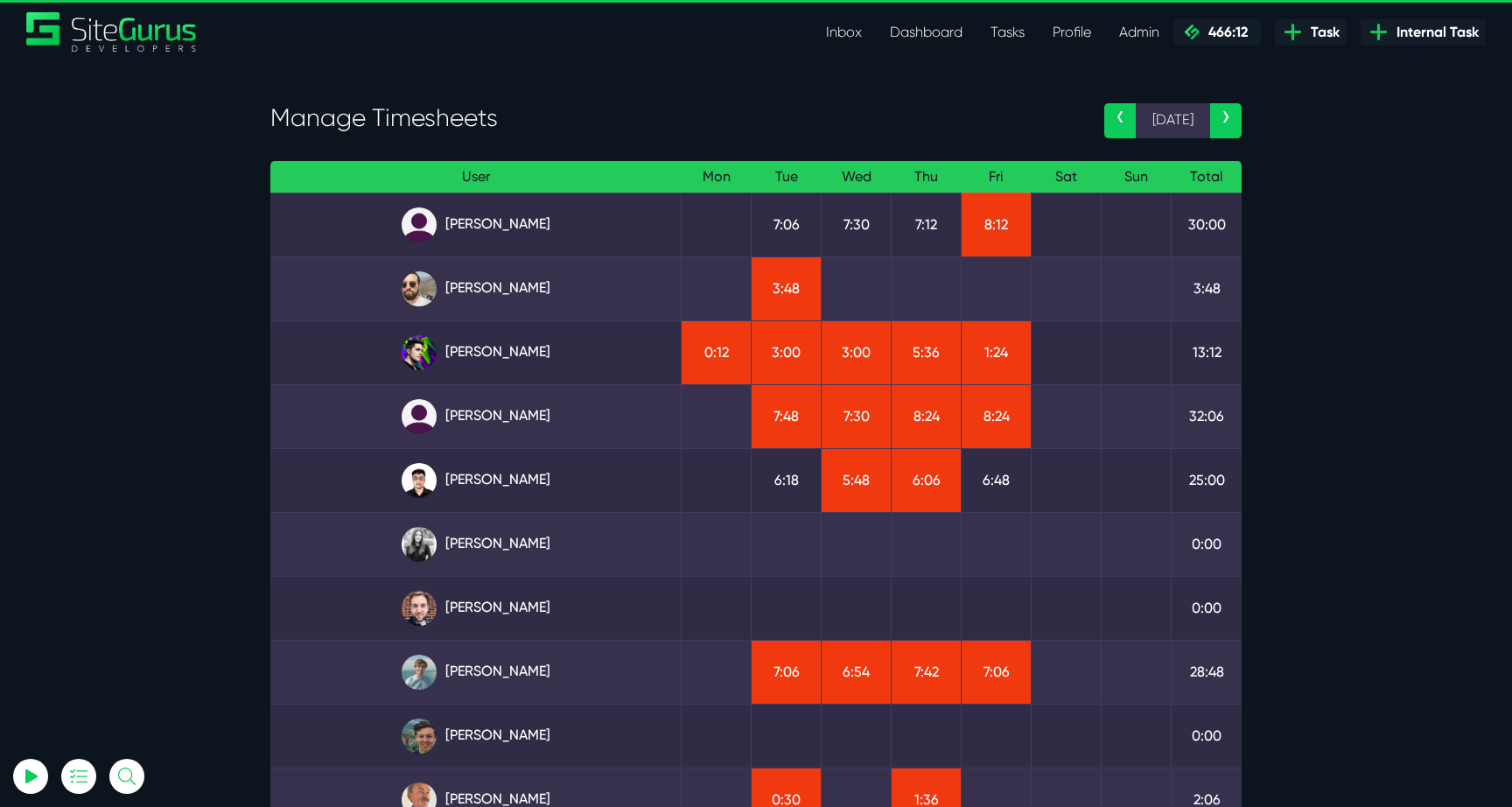
click at [1229, 115] on link "›" at bounding box center [1225, 120] width 32 height 35
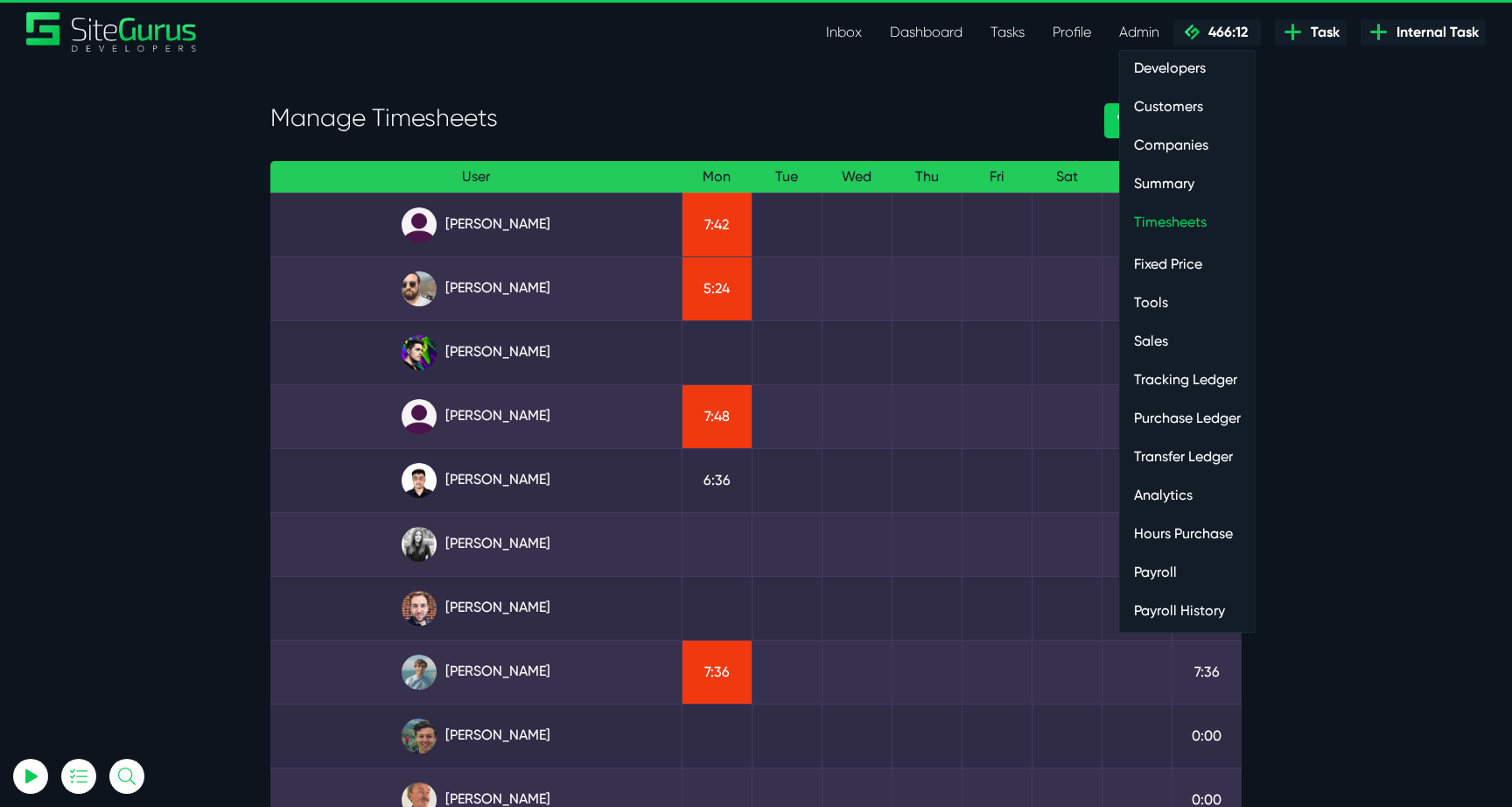
click at [1157, 569] on link "Payroll" at bounding box center [1187, 571] width 135 height 35
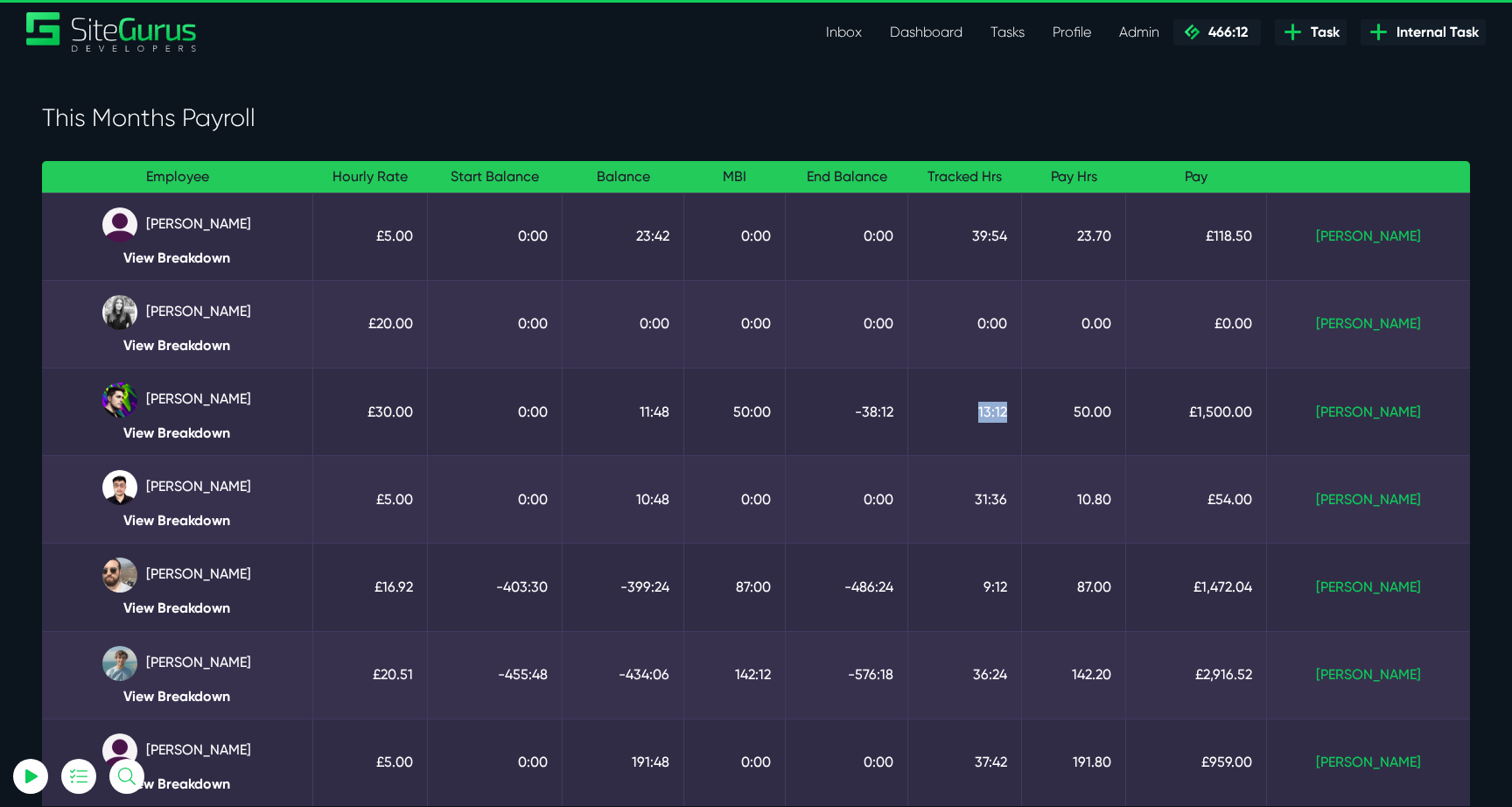
drag, startPoint x: 1027, startPoint y: 416, endPoint x: 1053, endPoint y: 416, distance: 26.0
click at [1022, 416] on td "13:12" at bounding box center [965, 411] width 114 height 87
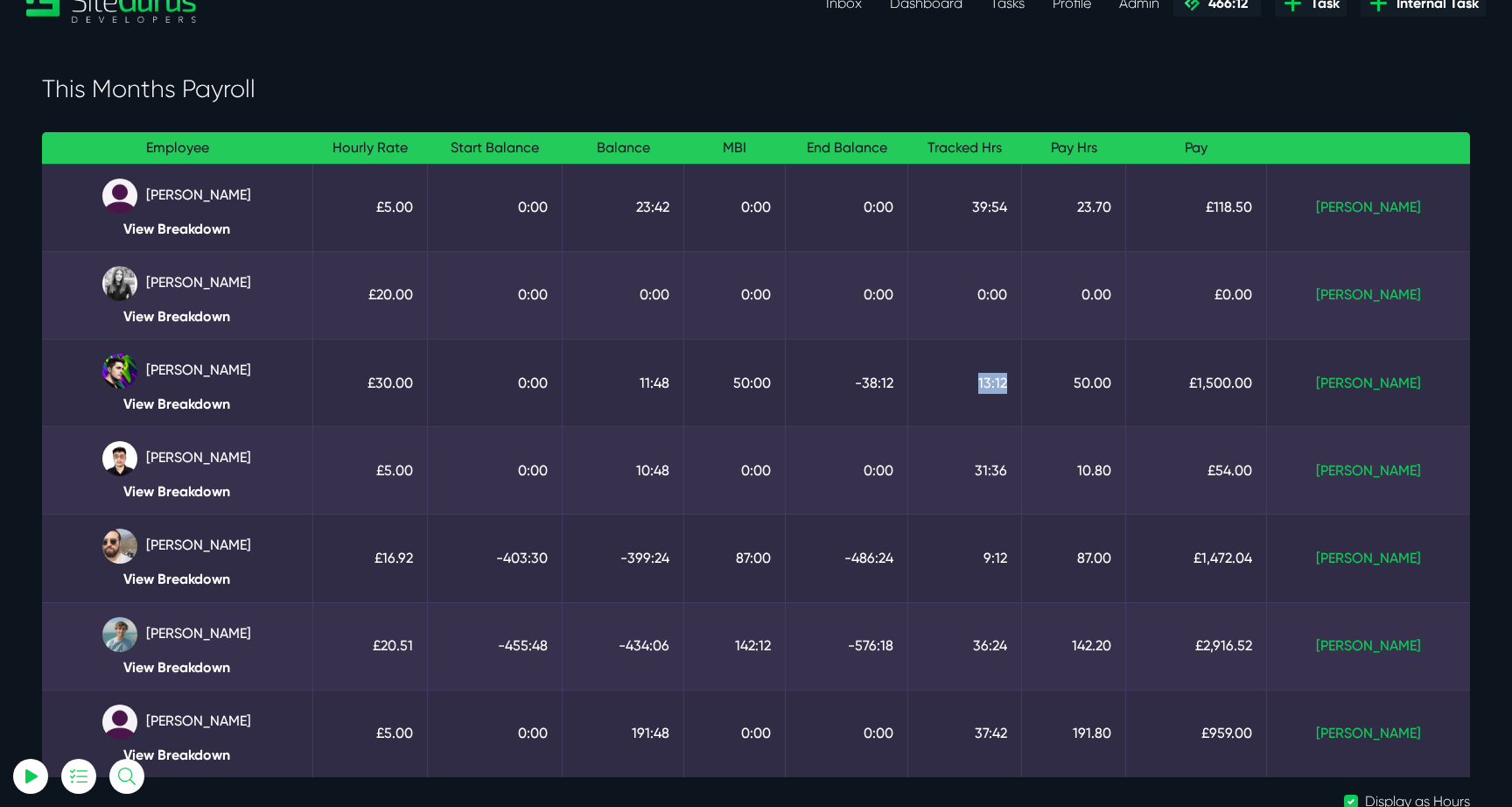
scroll to position [66, 0]
